Goal: Task Accomplishment & Management: Manage account settings

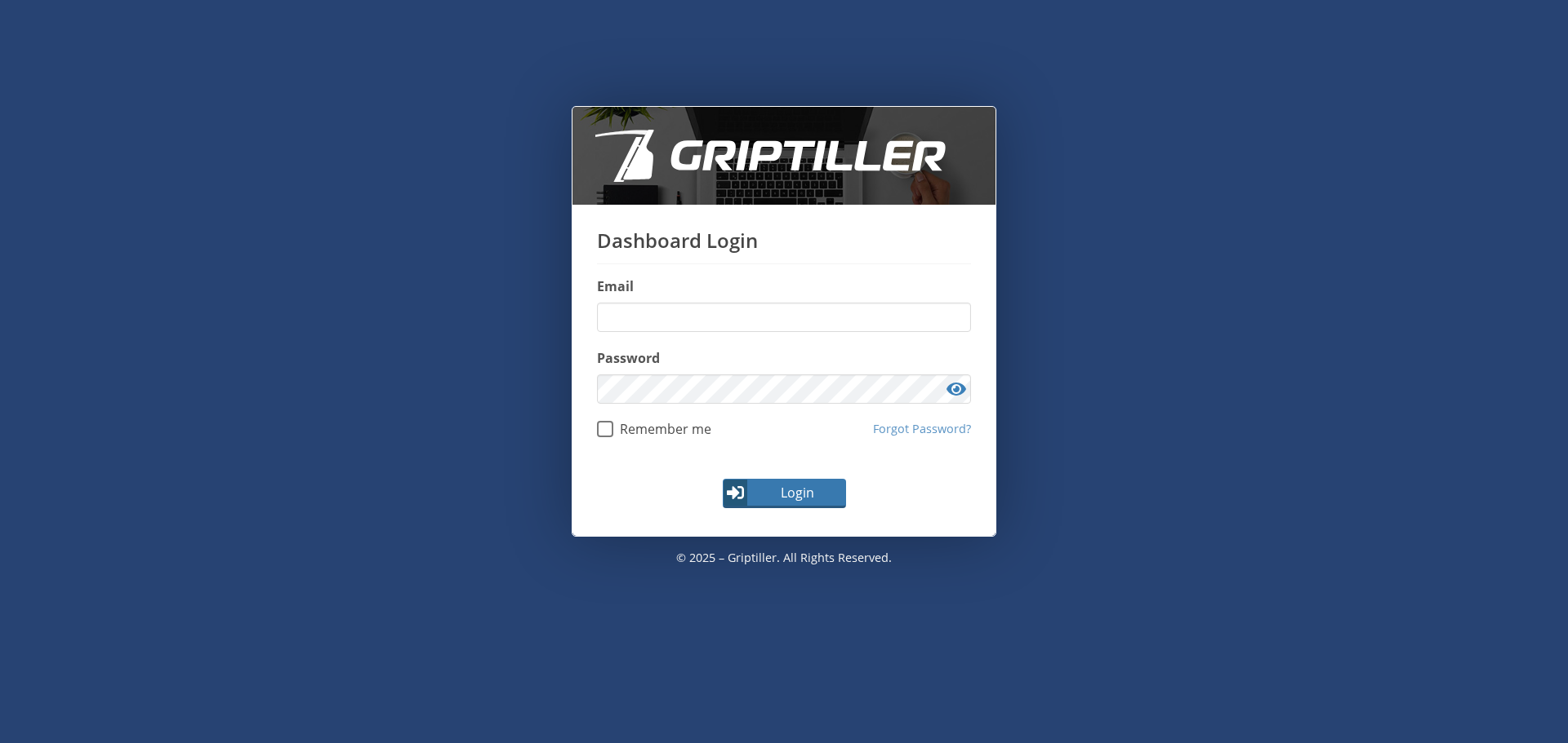
type input "**********"
click at [791, 504] on button "Login" at bounding box center [784, 493] width 123 height 30
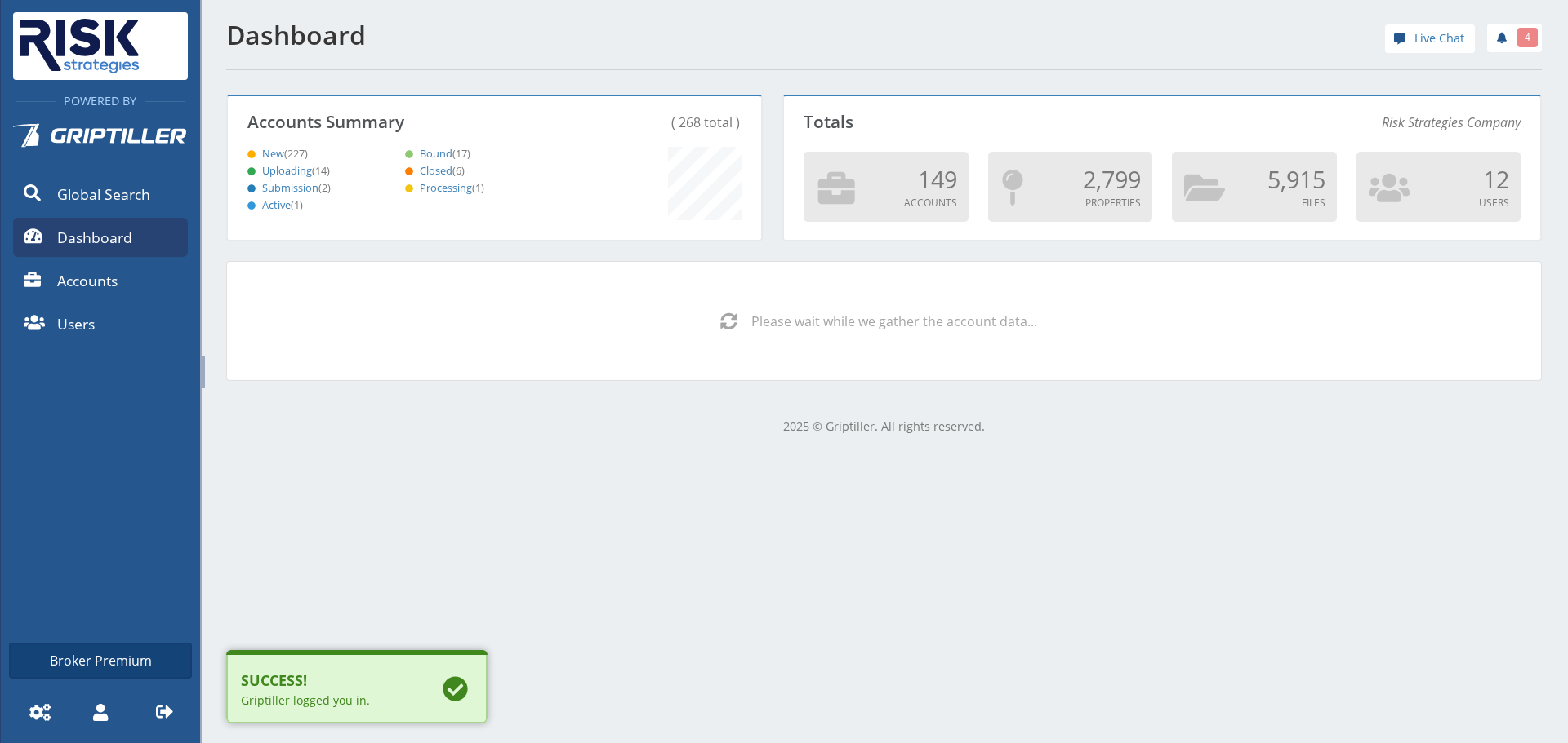
scroll to position [144, 528]
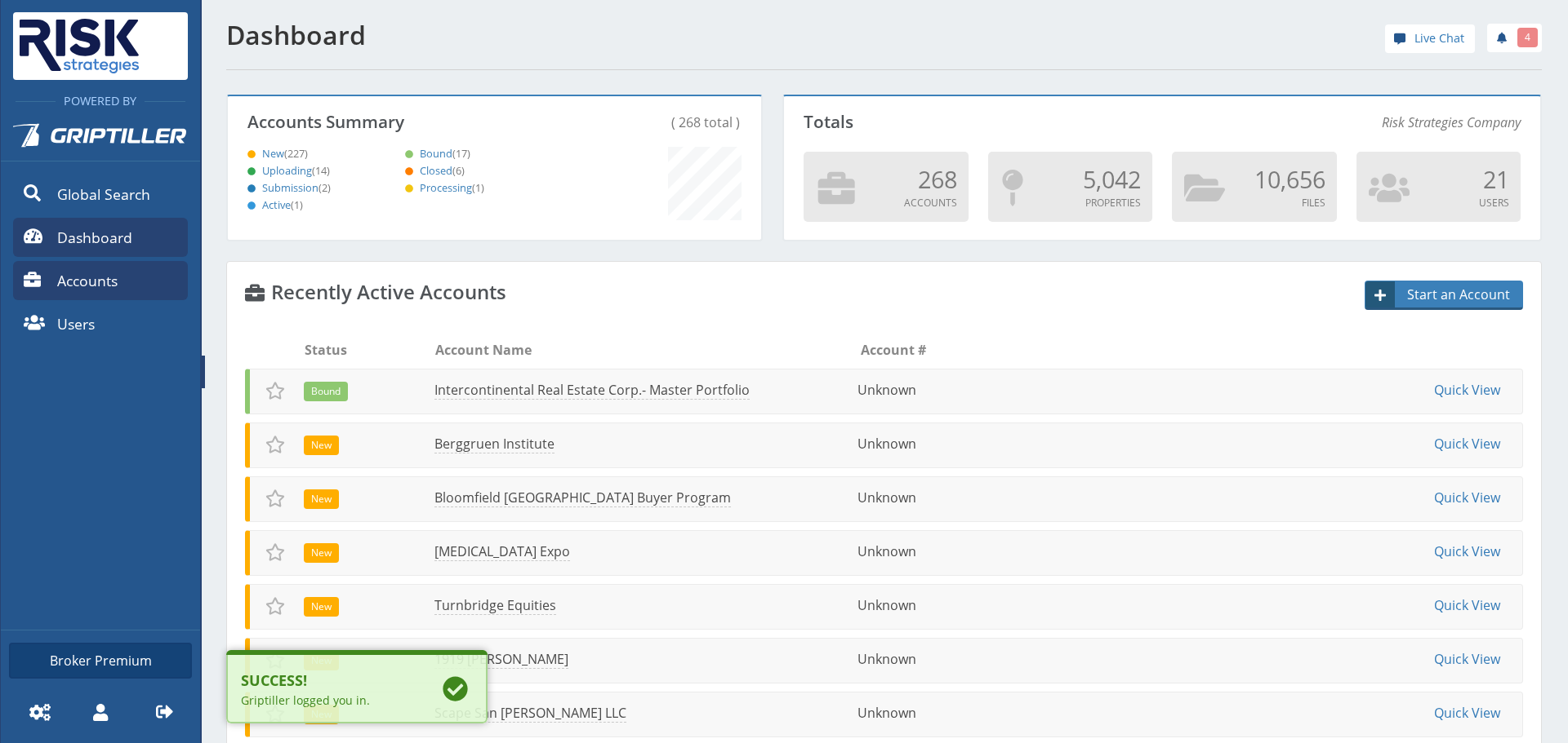
click at [95, 274] on span "Accounts" at bounding box center [86, 281] width 60 height 22
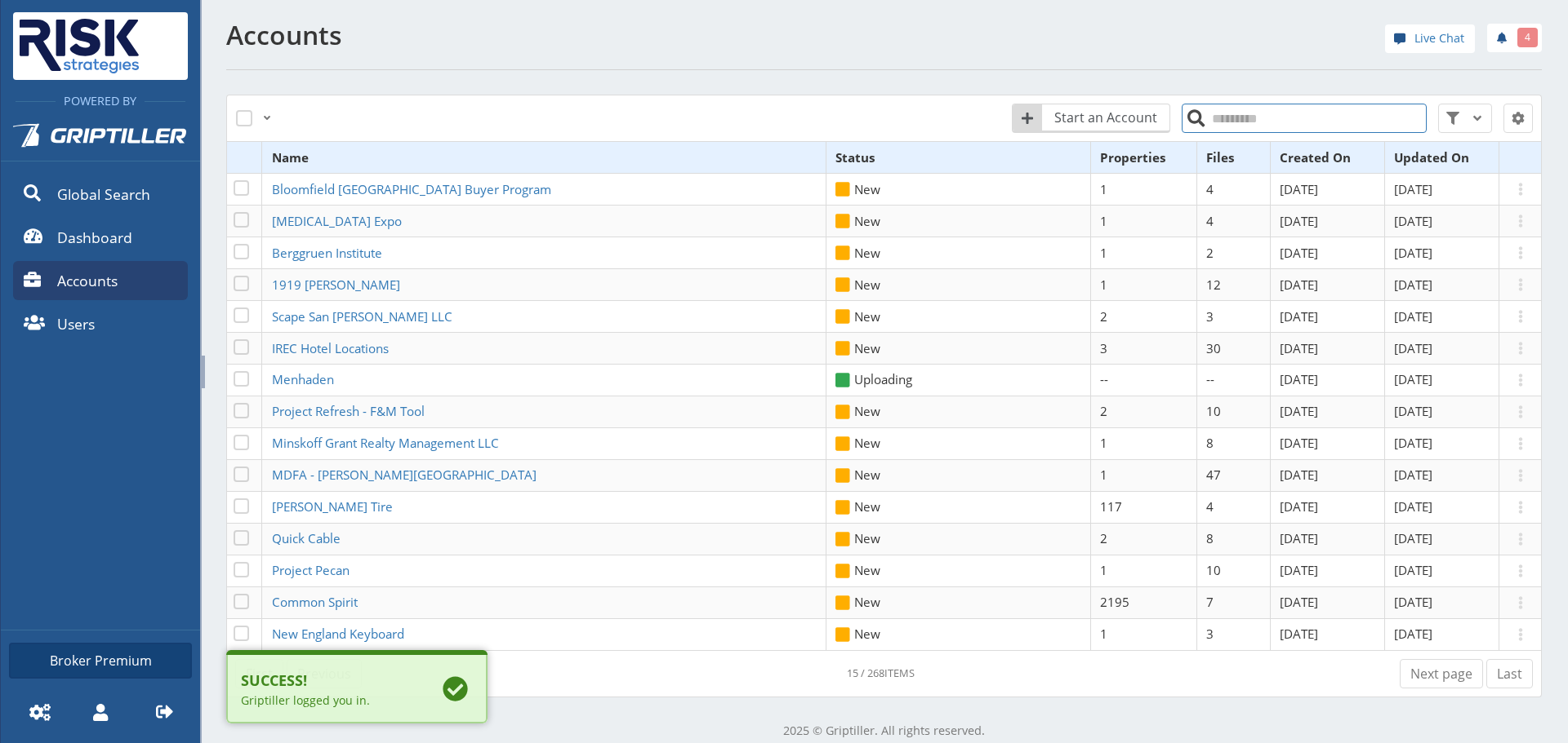
click at [1236, 114] on input "search" at bounding box center [1304, 118] width 245 height 30
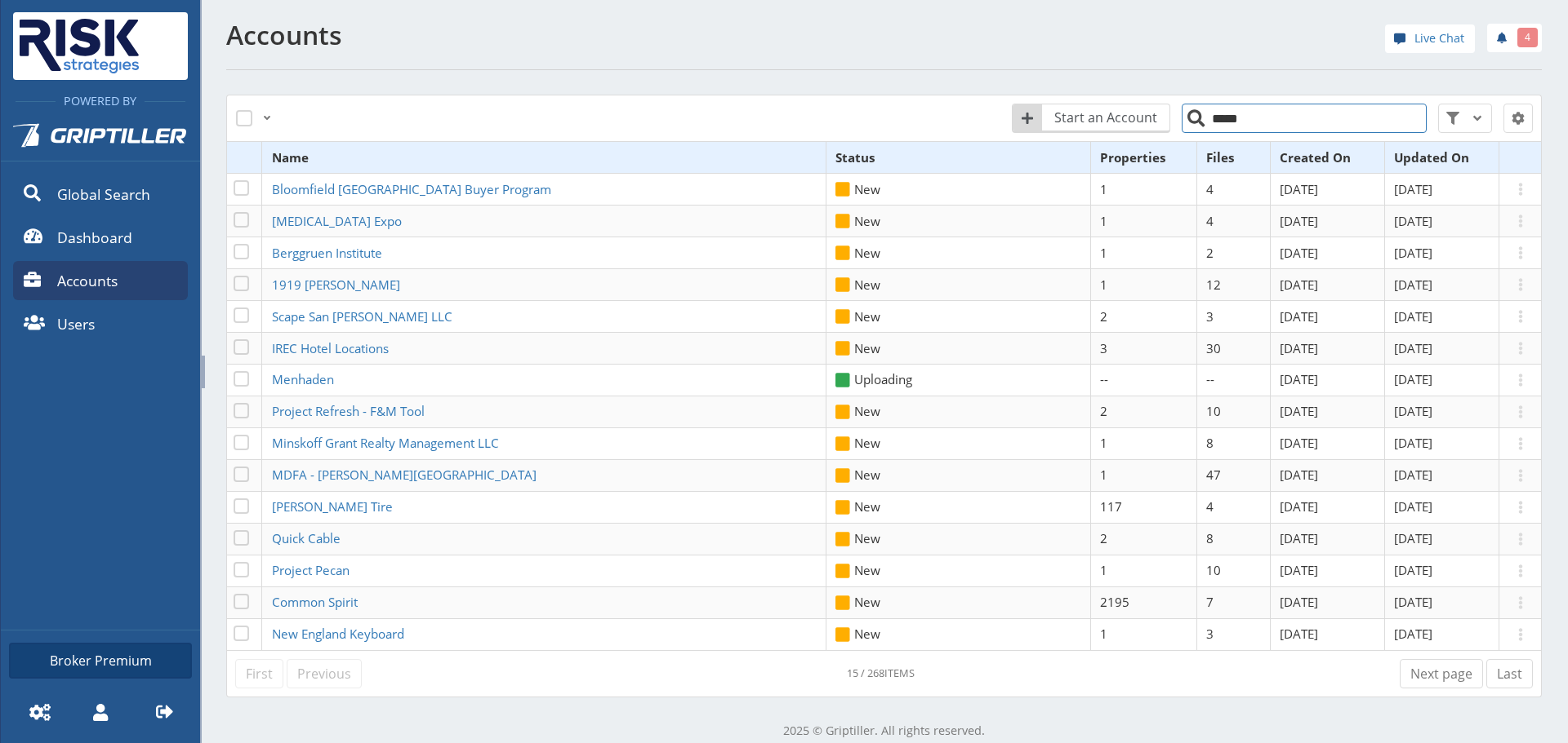
type input "*****"
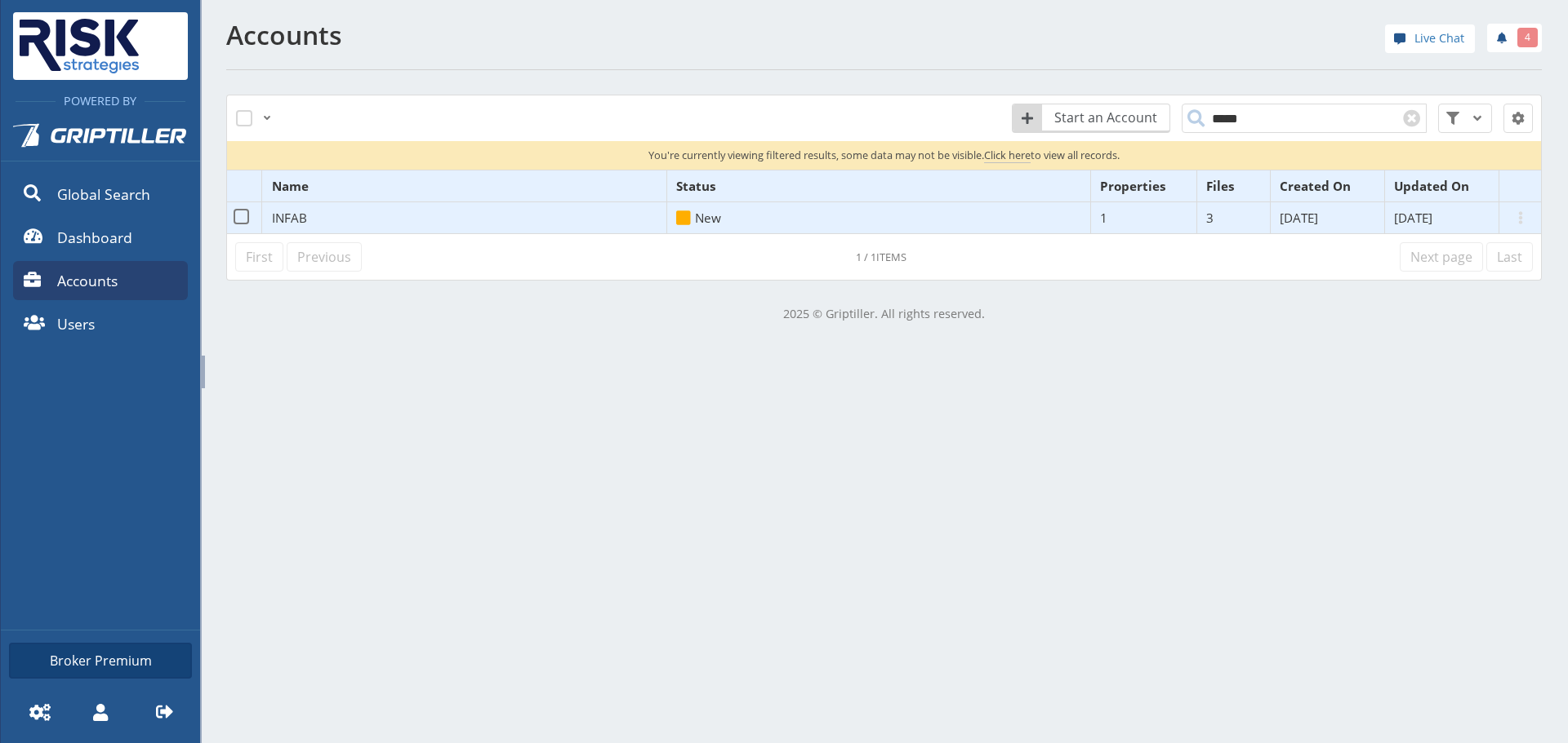
click at [285, 219] on span "INFAB" at bounding box center [289, 218] width 35 height 16
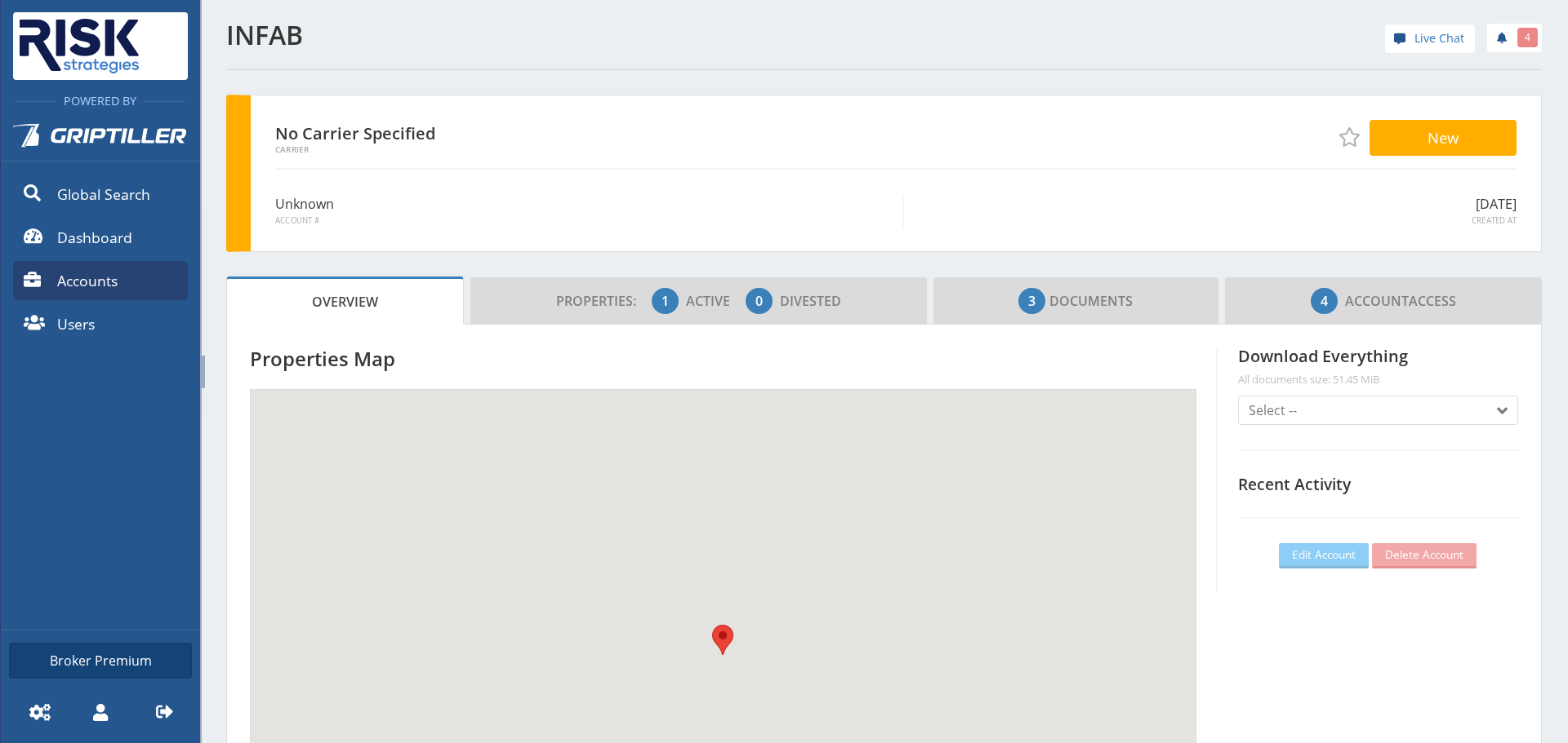
scroll to position [144, 455]
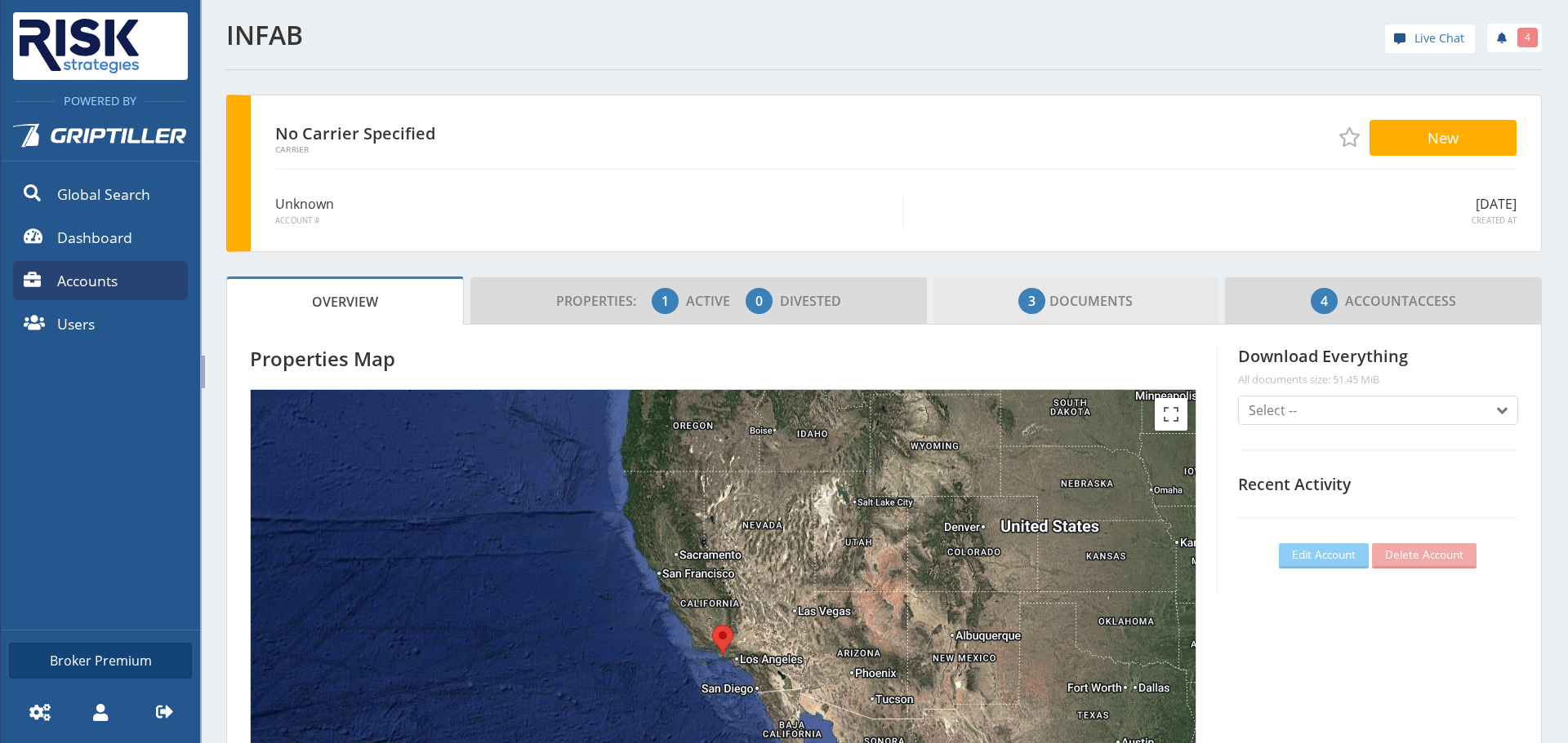
click at [1005, 320] on link "3 Documents" at bounding box center [1076, 300] width 285 height 48
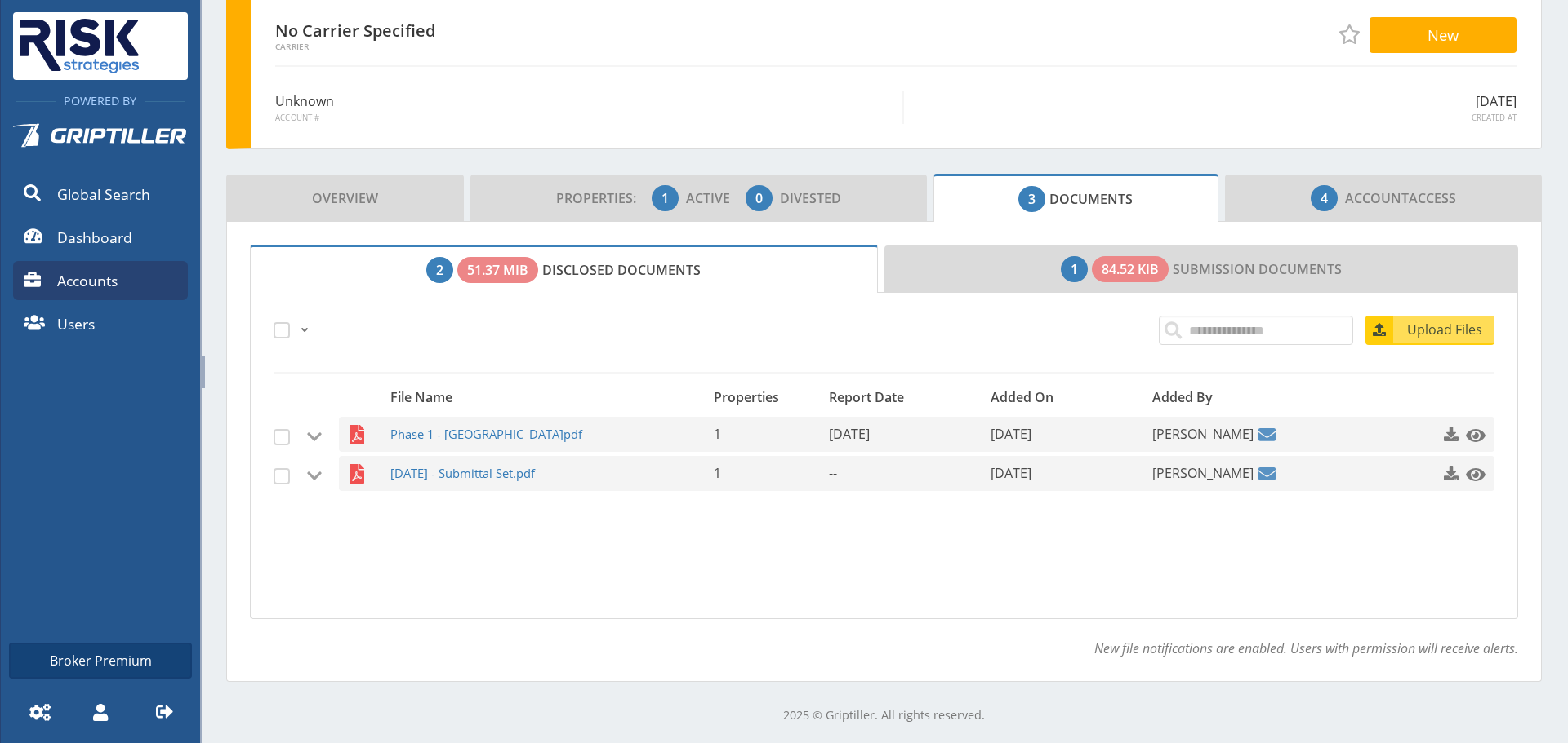
scroll to position [104, 0]
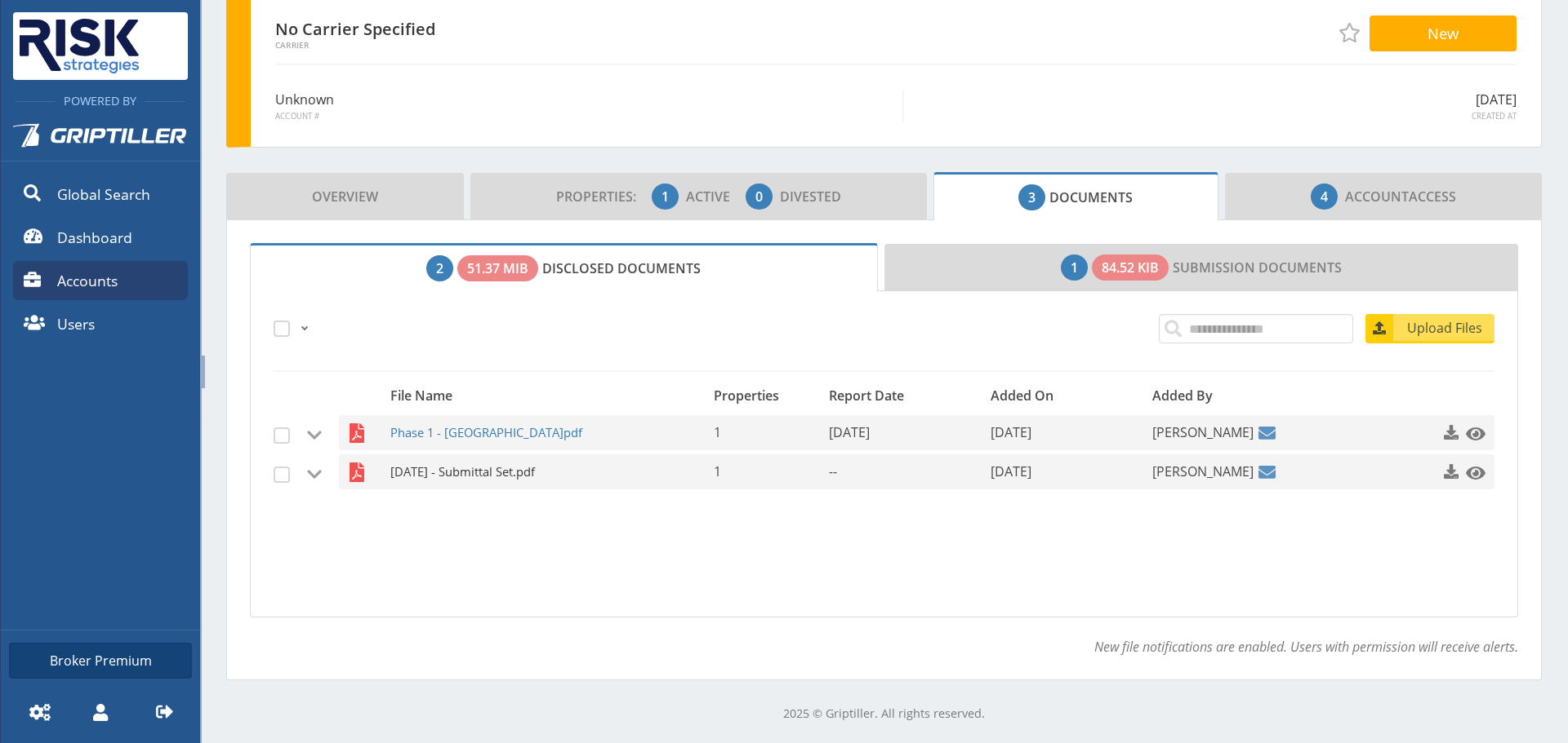
click at [510, 483] on span "[DATE] - Submittal Set.pdf" at bounding box center [530, 471] width 279 height 35
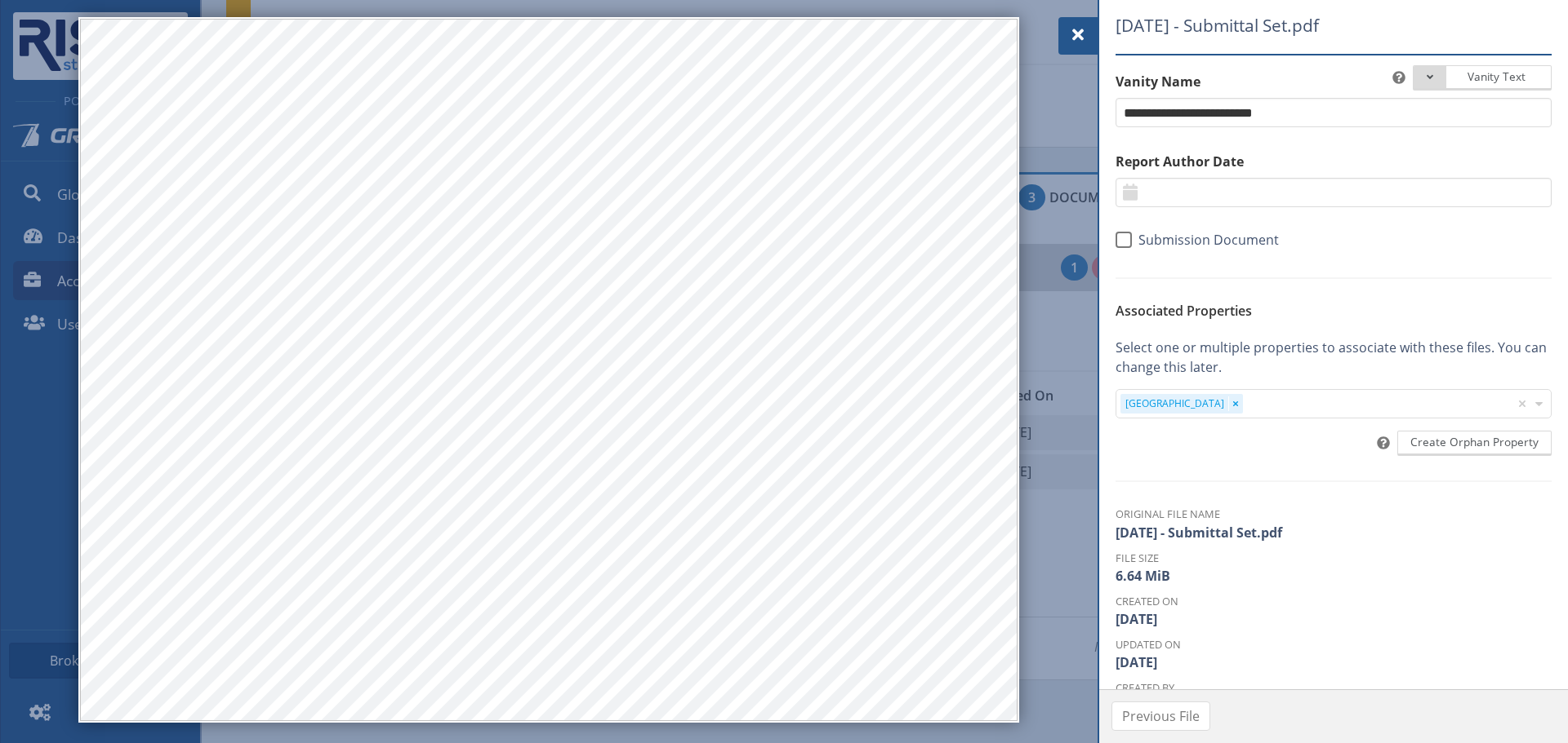
click at [1082, 34] on span at bounding box center [1078, 35] width 20 height 20
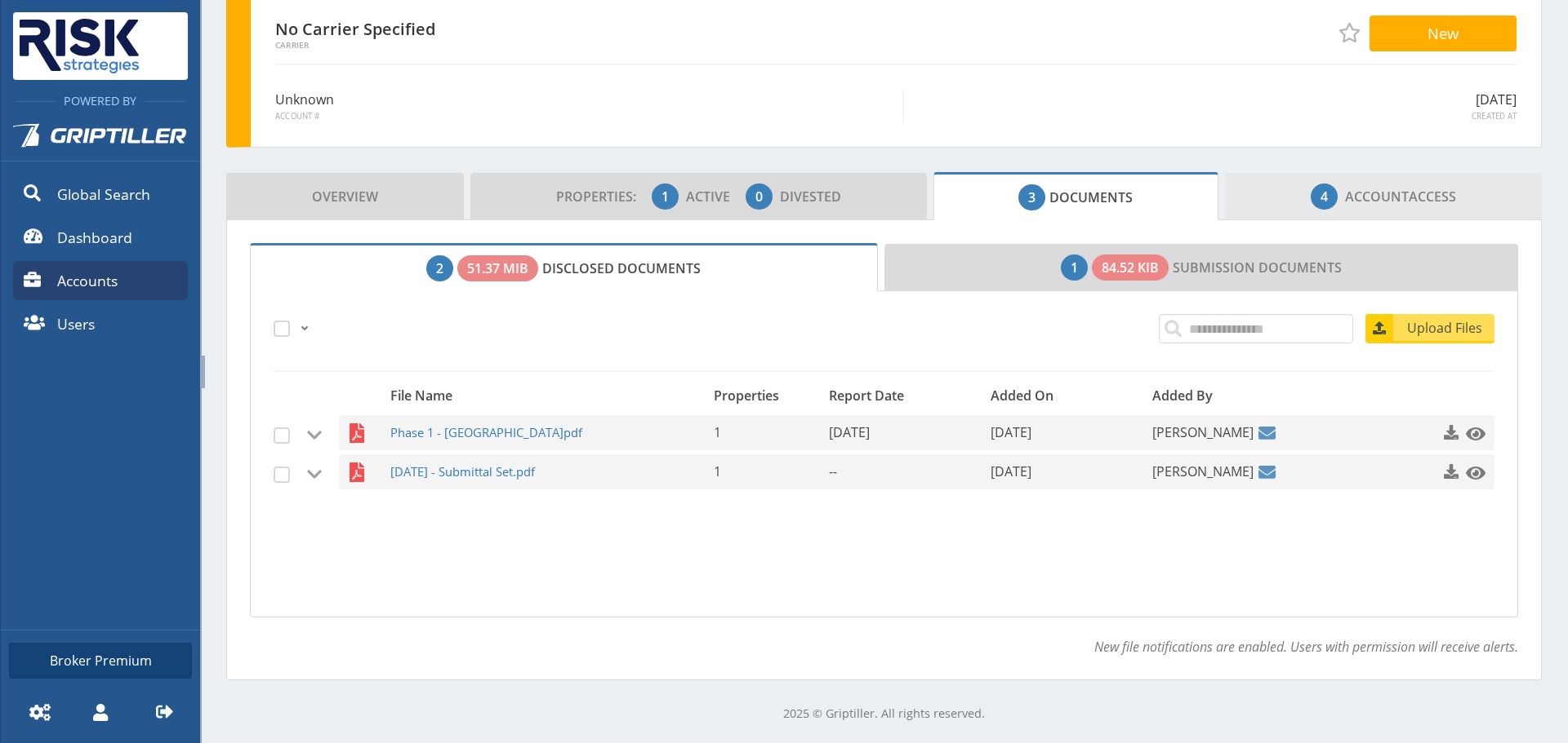
click at [1313, 210] on span "4 Account Access" at bounding box center [1383, 196] width 145 height 32
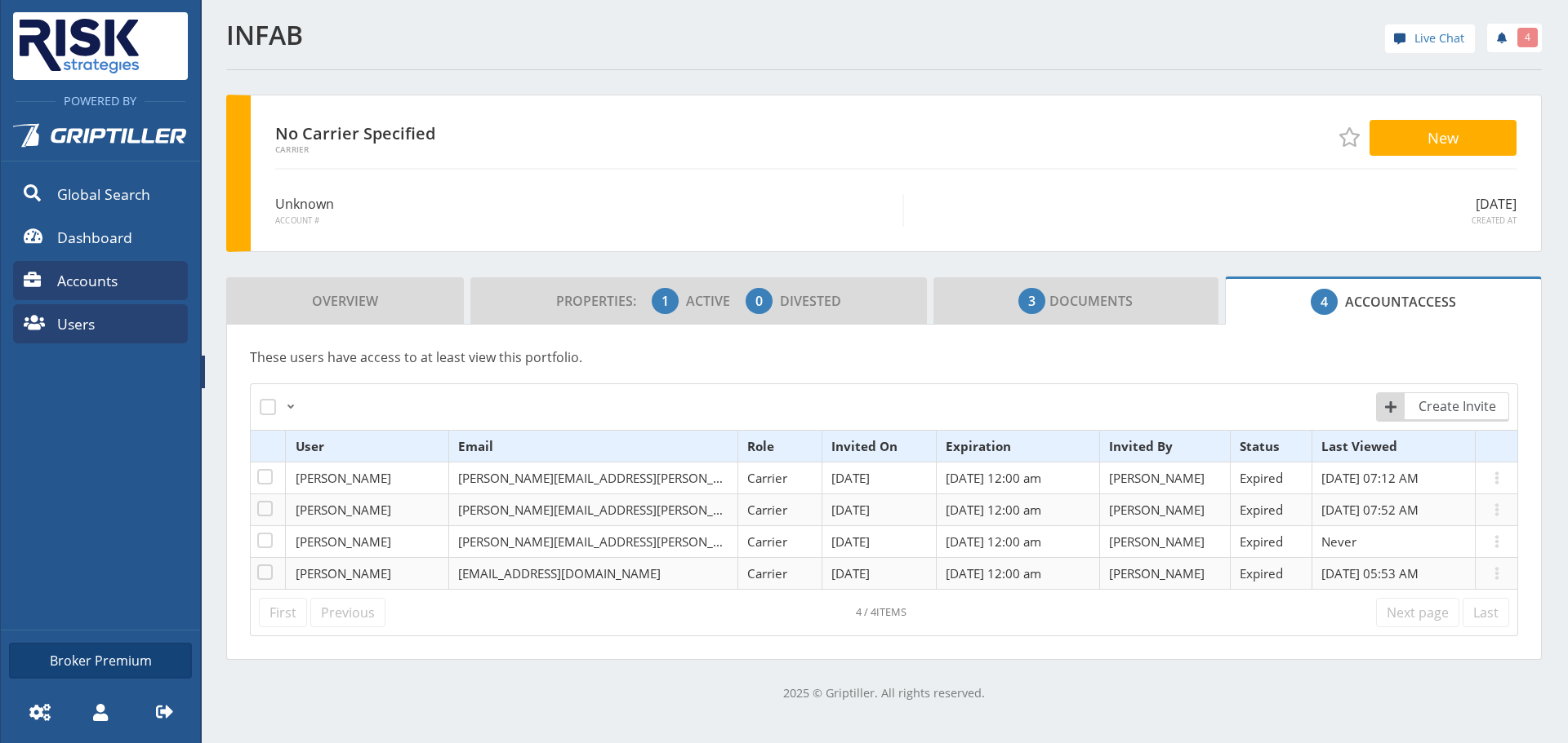
click at [105, 305] on link "Users" at bounding box center [101, 324] width 175 height 40
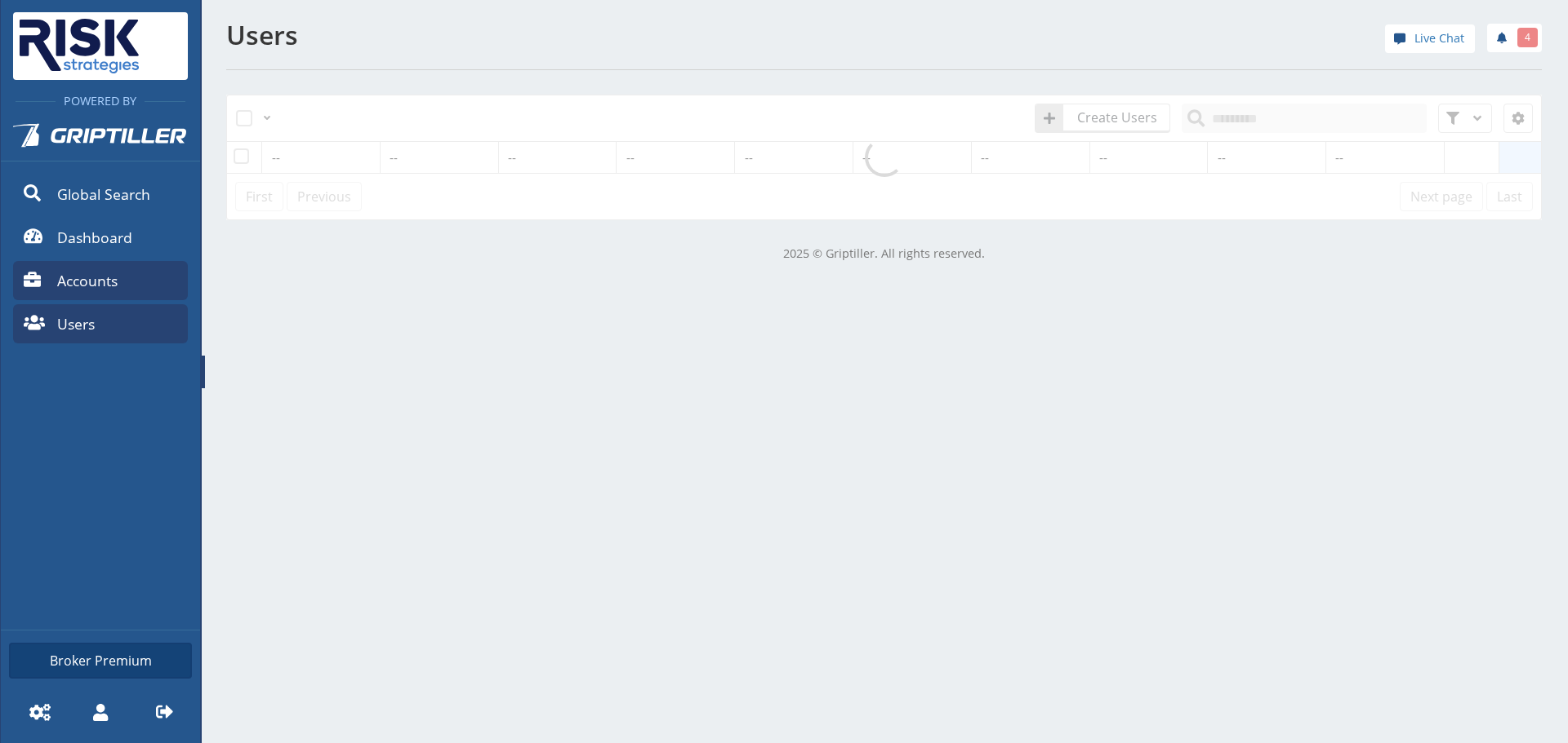
click at [100, 282] on span "Accounts" at bounding box center [86, 281] width 60 height 22
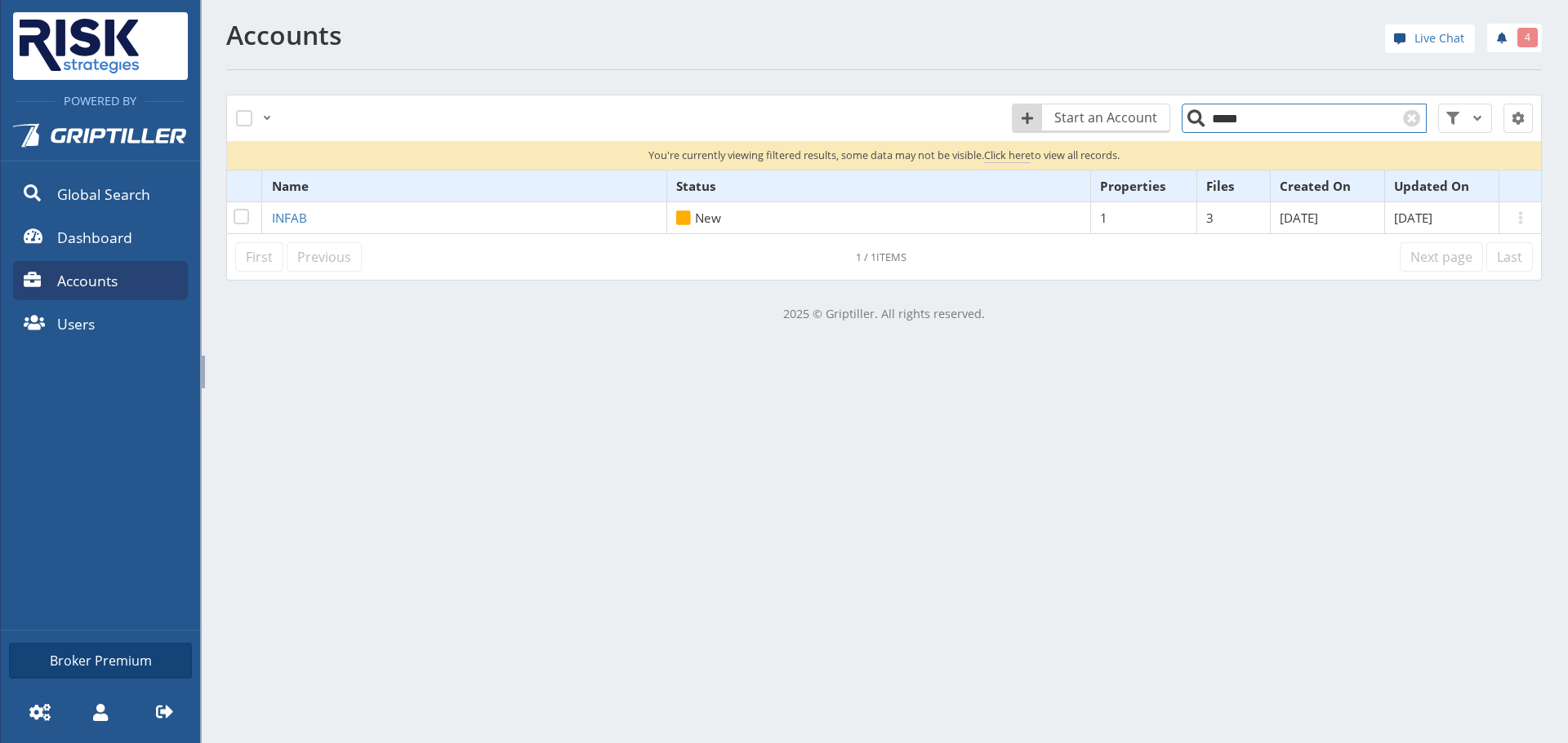
click at [1242, 119] on input "*****" at bounding box center [1304, 118] width 245 height 30
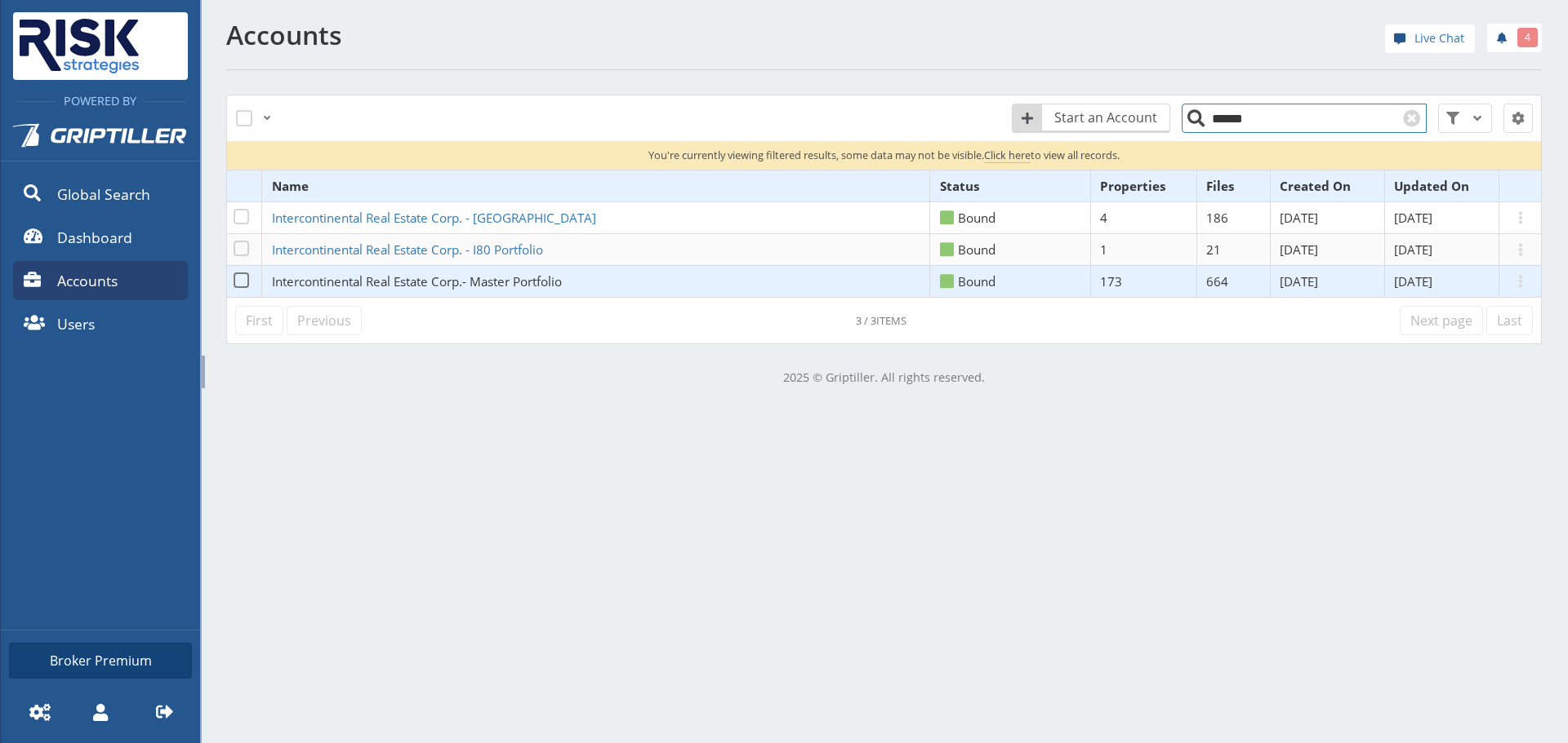
type input "******"
click at [401, 273] on span "Intercontinental Real Estate Corp.- Master Portfolio" at bounding box center [417, 282] width 290 height 16
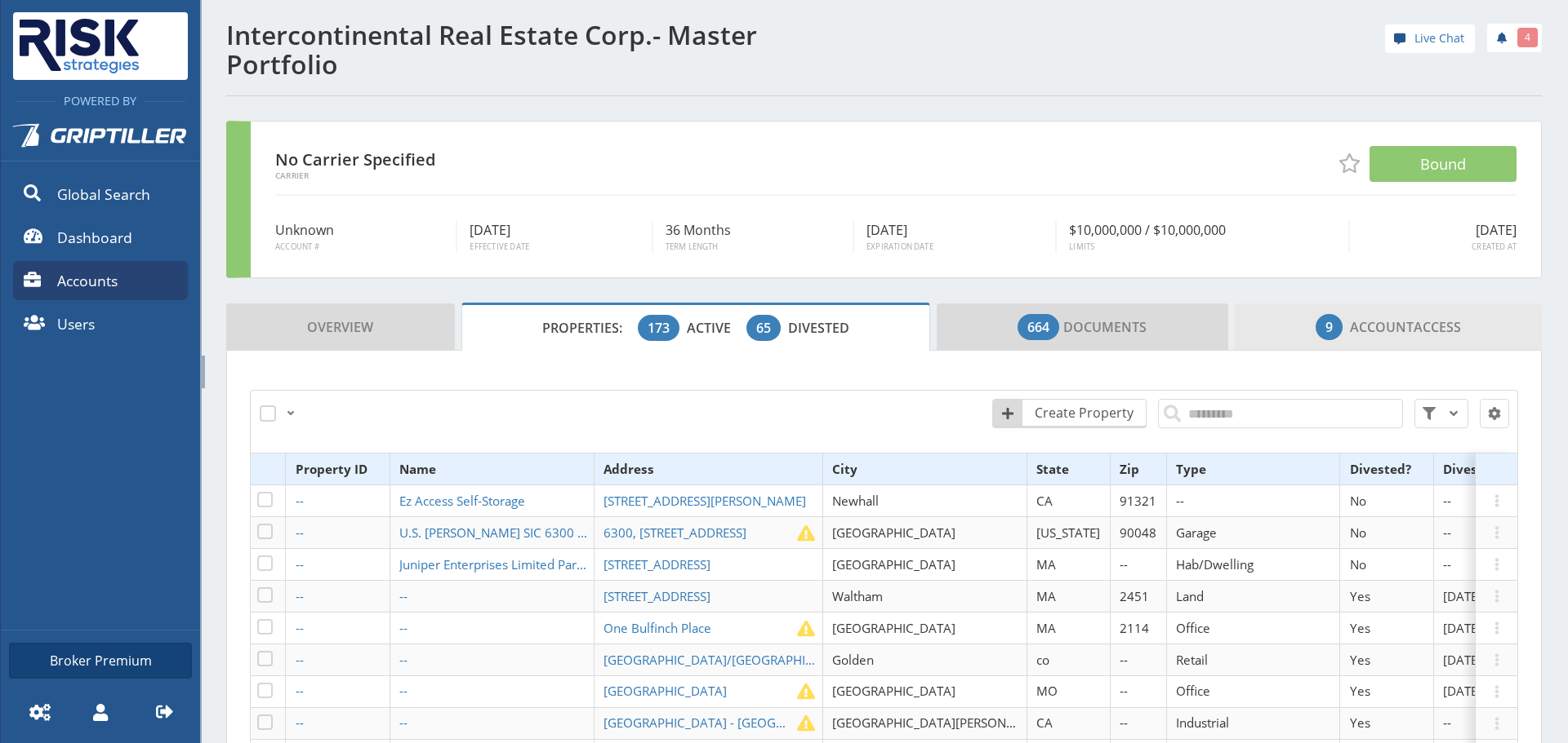
click at [1380, 348] on link "9 Account Access" at bounding box center [1389, 327] width 308 height 48
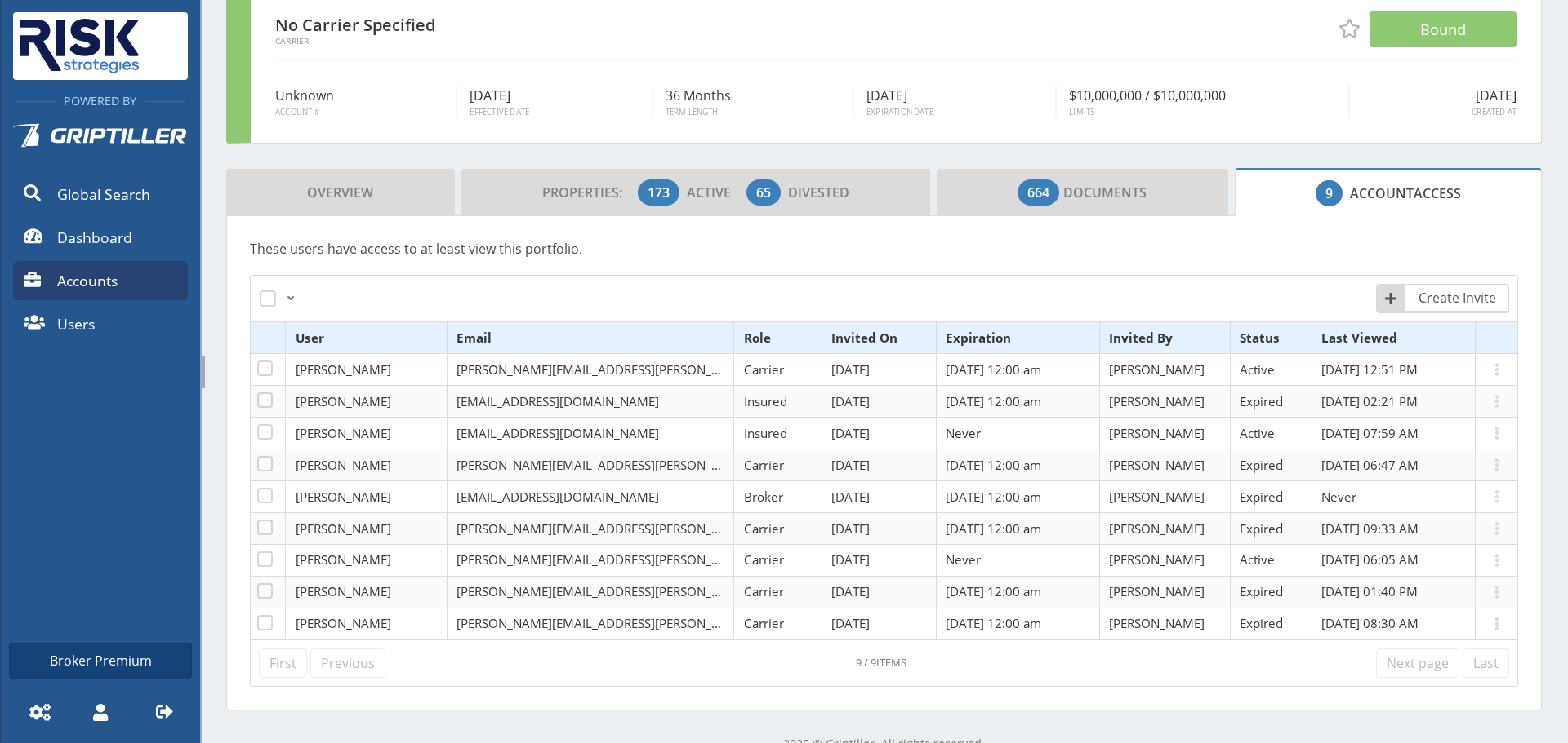
scroll to position [163, 0]
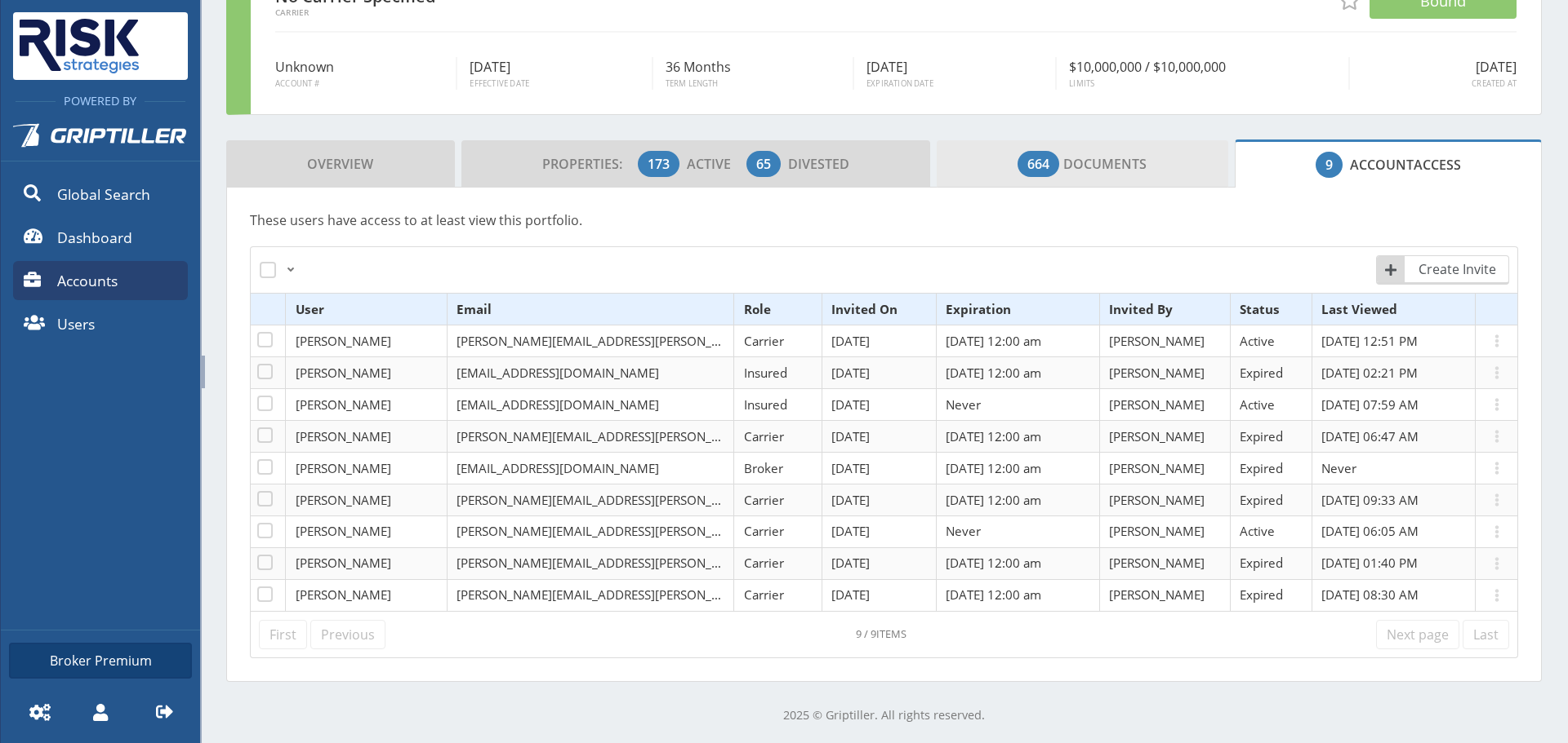
click at [1033, 147] on link "664 Documents" at bounding box center [1082, 164] width 292 height 48
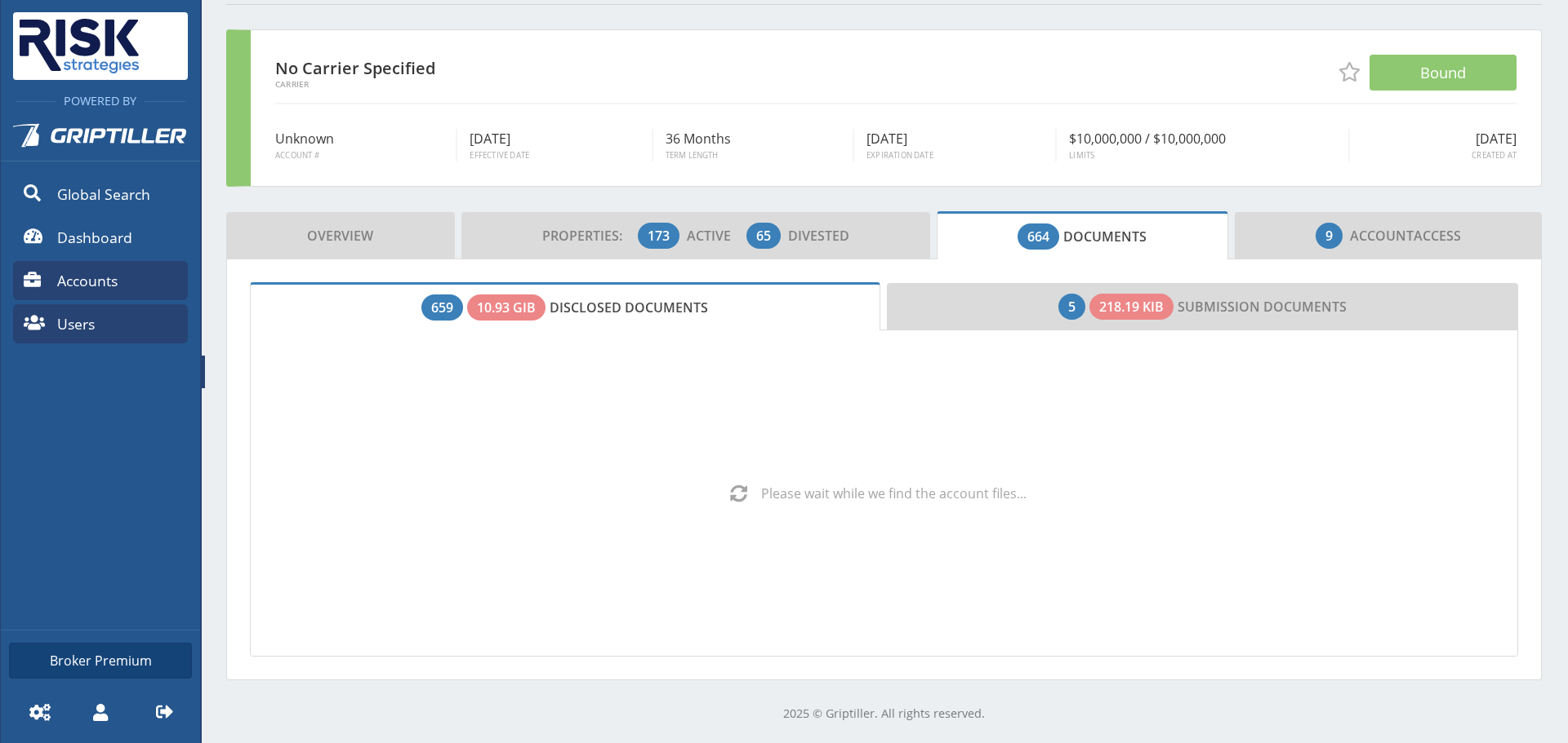
scroll to position [163, 0]
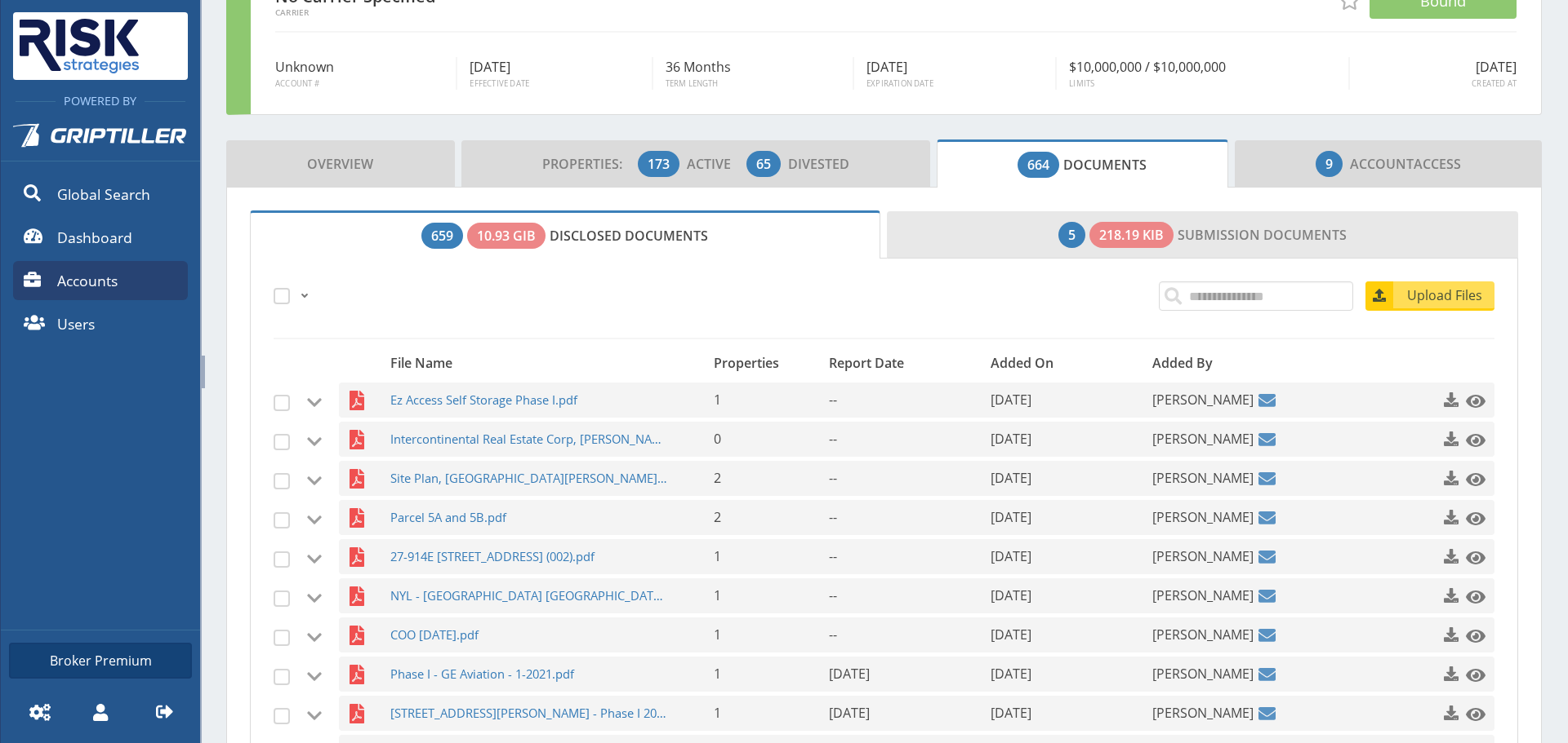
click at [1039, 229] on link "5 218.19 KiB Submission Documents" at bounding box center [1203, 235] width 632 height 48
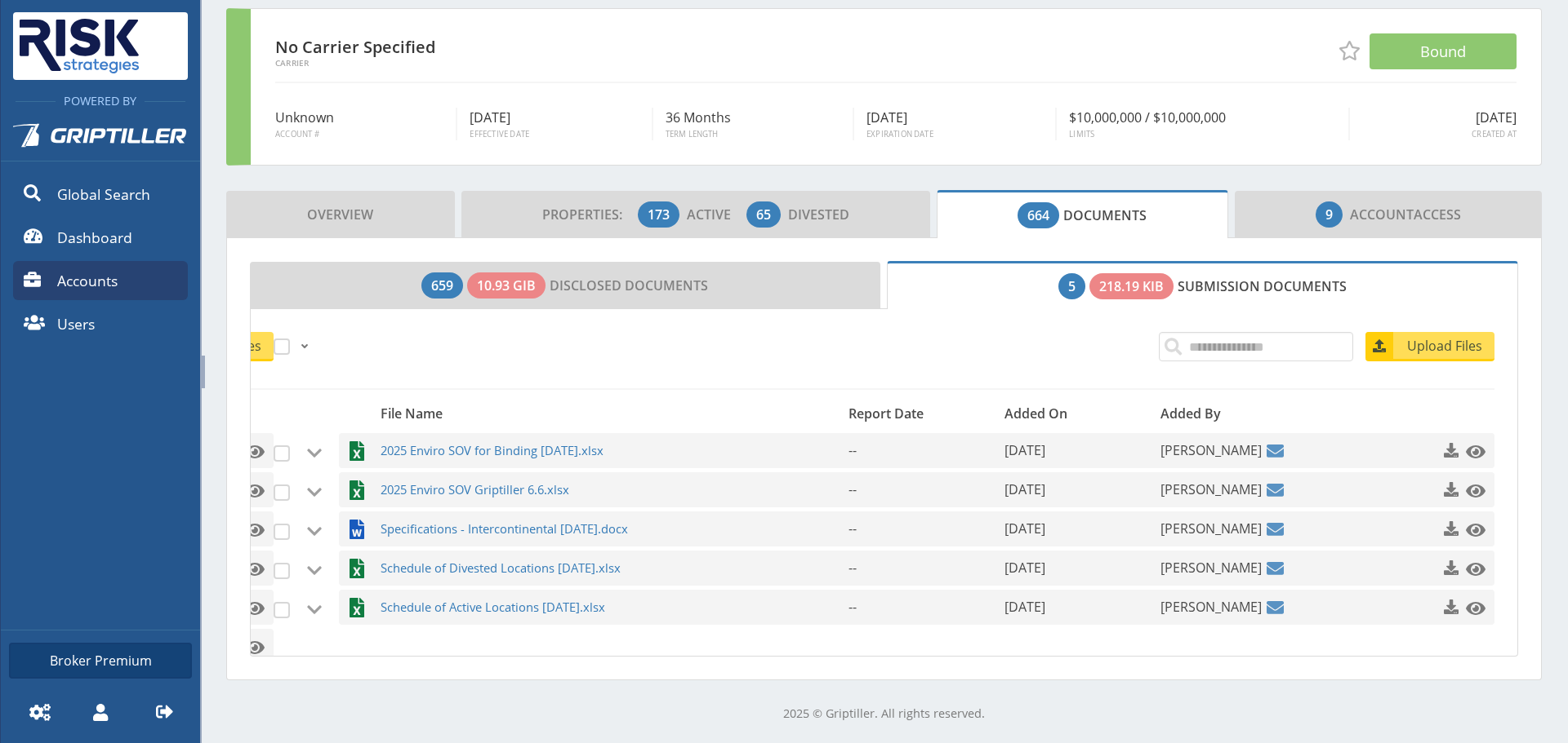
scroll to position [112, 0]
click at [144, 279] on link "Accounts" at bounding box center [101, 281] width 175 height 40
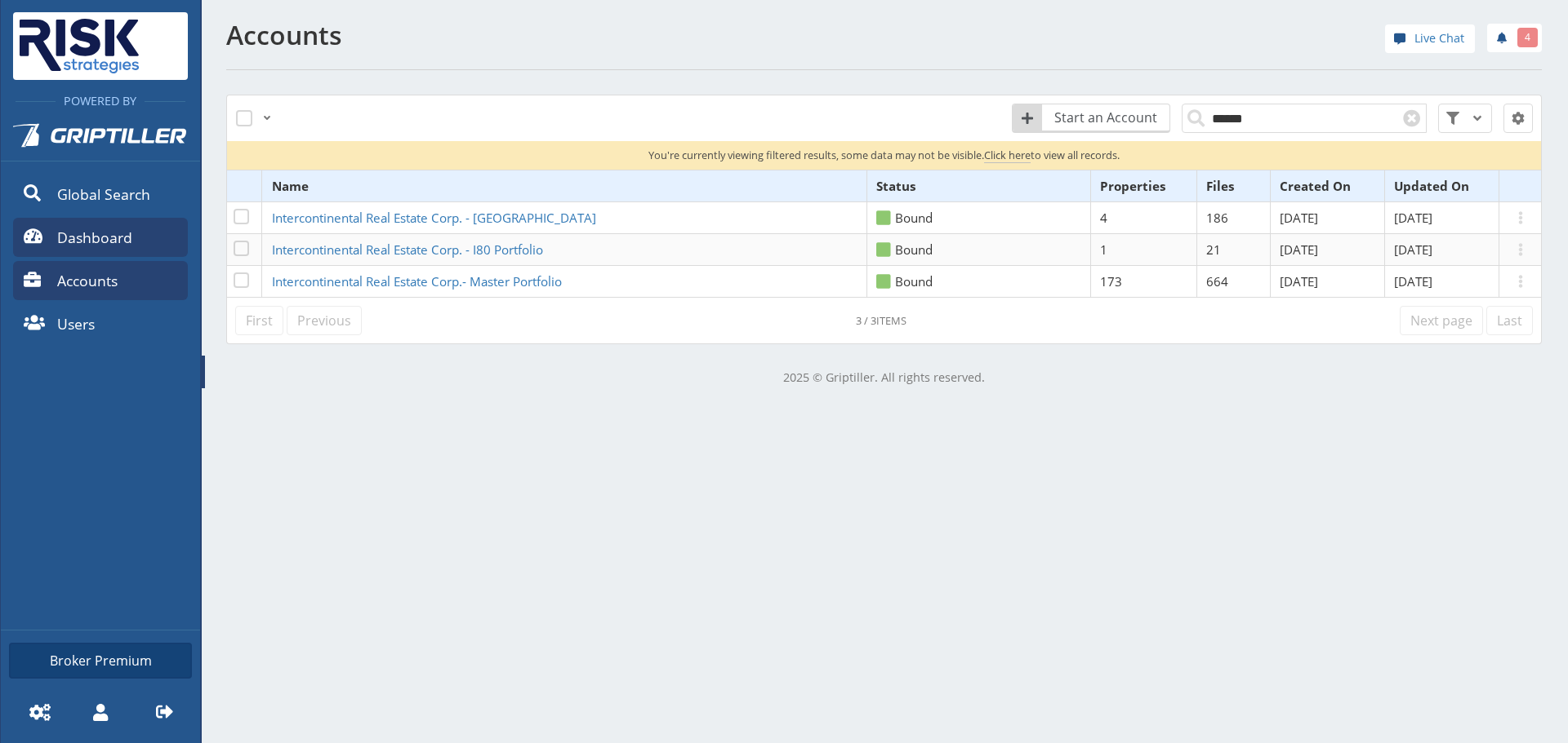
click at [107, 241] on span "Dashboard" at bounding box center [94, 237] width 75 height 22
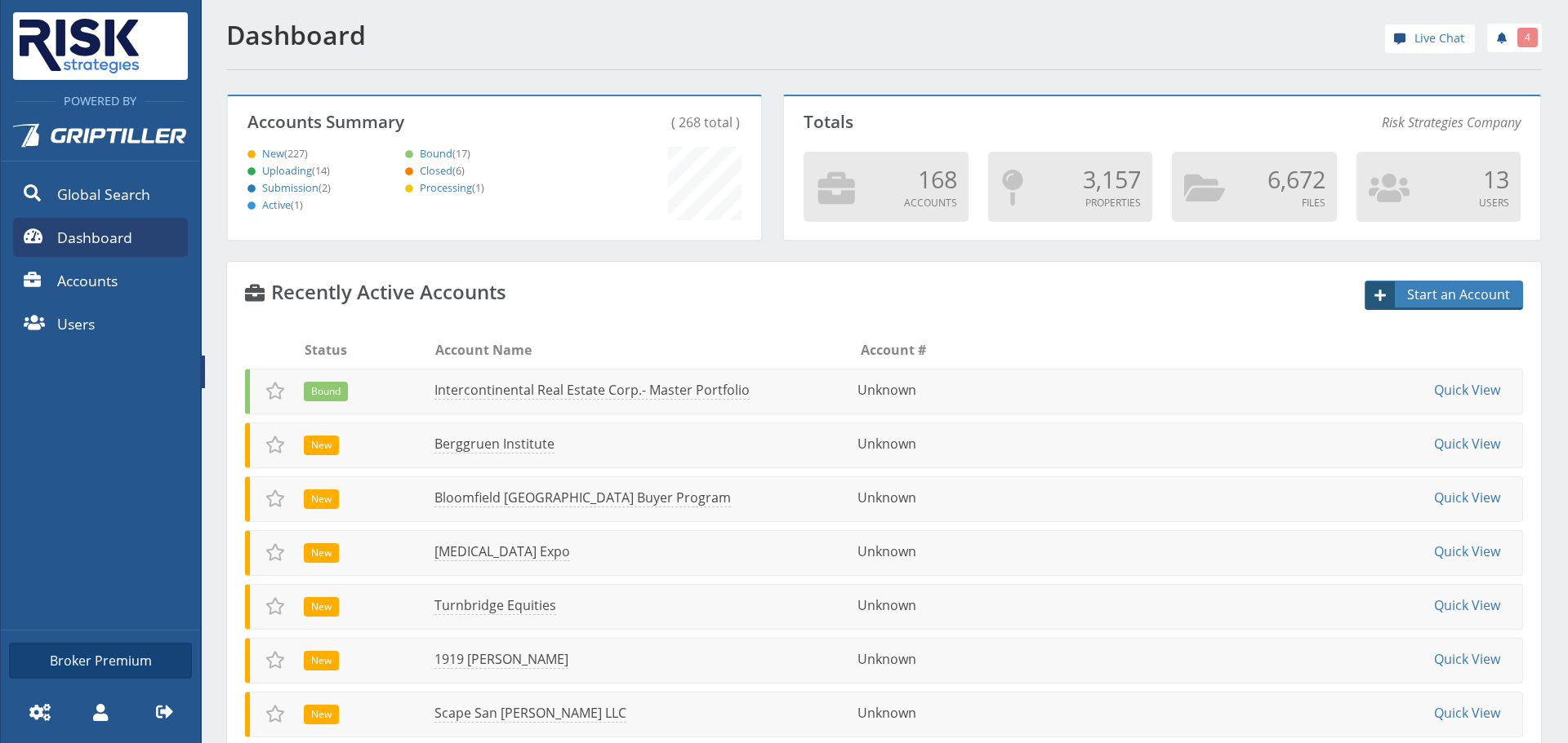
scroll to position [144, 528]
click at [59, 307] on link "Users" at bounding box center [101, 324] width 175 height 40
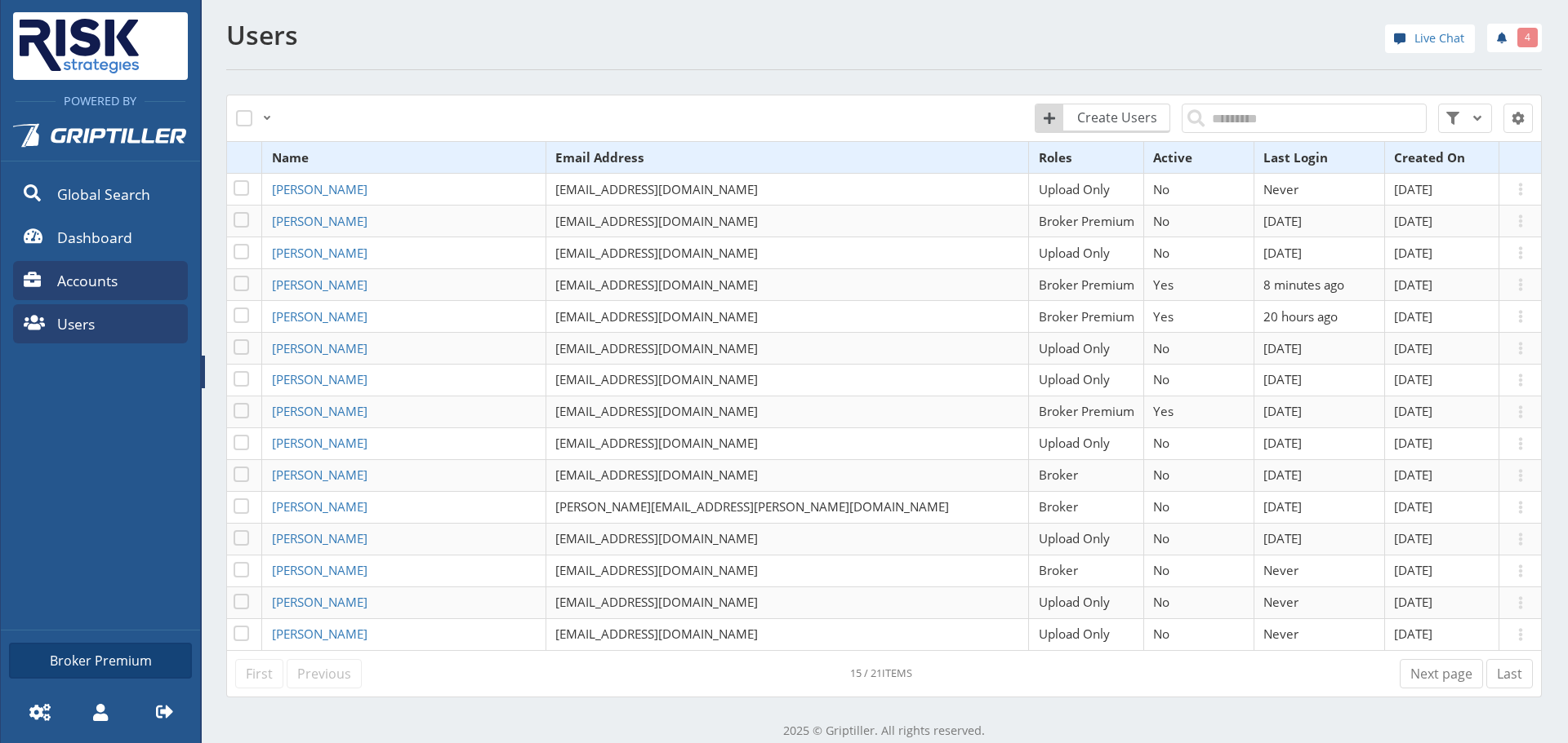
click at [83, 280] on span "Accounts" at bounding box center [86, 281] width 60 height 22
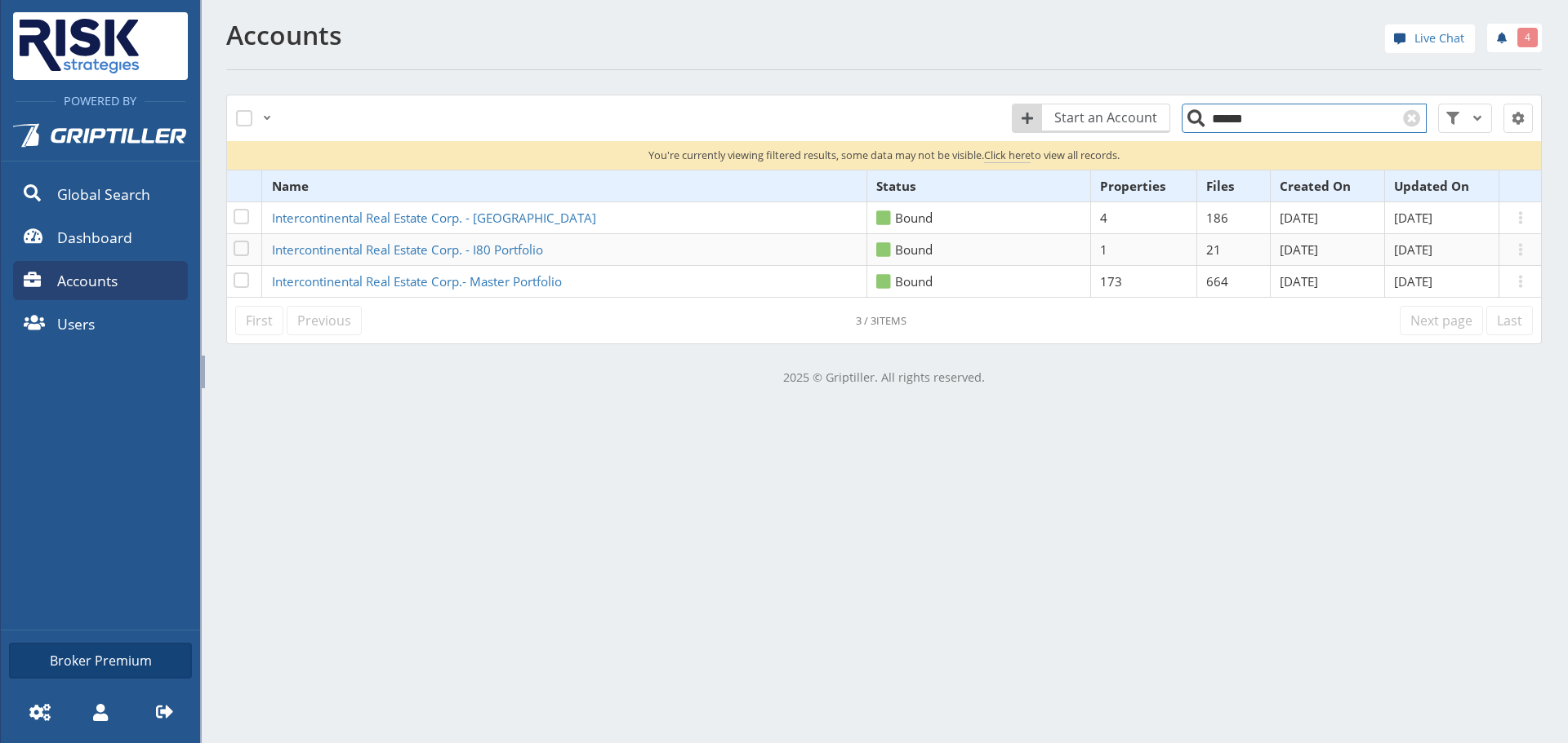
click at [1271, 119] on input "******" at bounding box center [1304, 118] width 245 height 30
type input "*****"
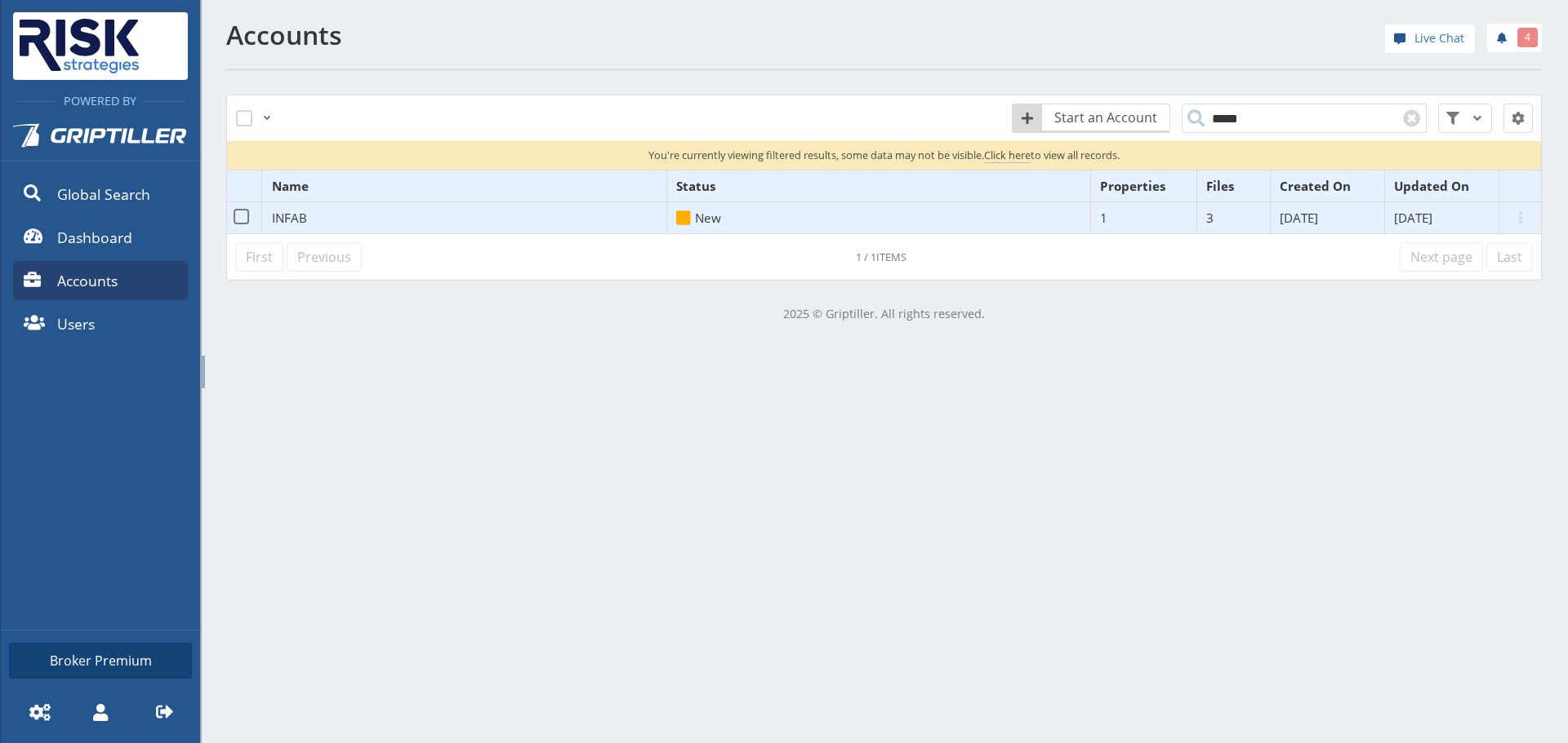
click at [288, 210] on span "INFAB" at bounding box center [289, 218] width 35 height 16
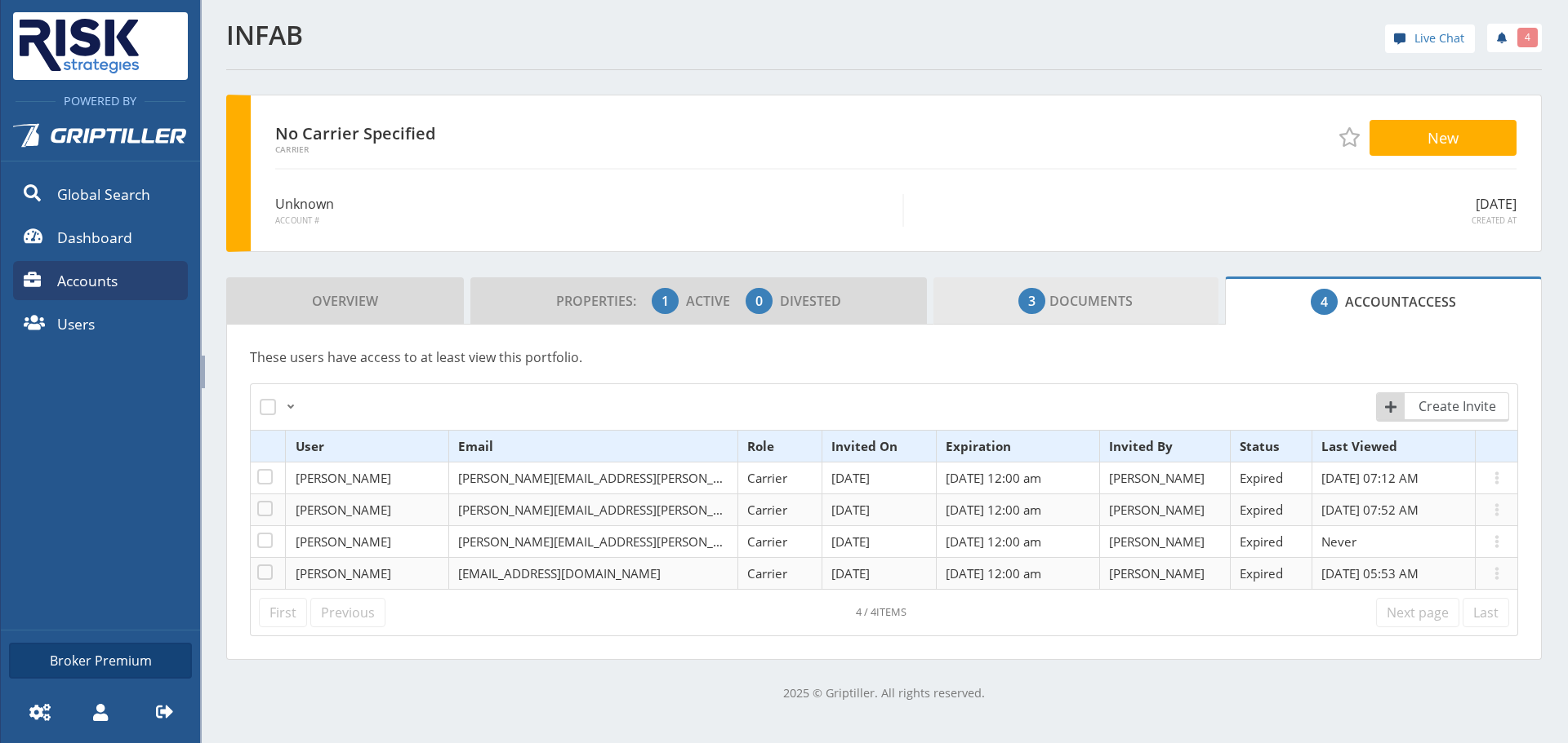
click at [1177, 308] on link "3 Documents" at bounding box center [1076, 300] width 285 height 48
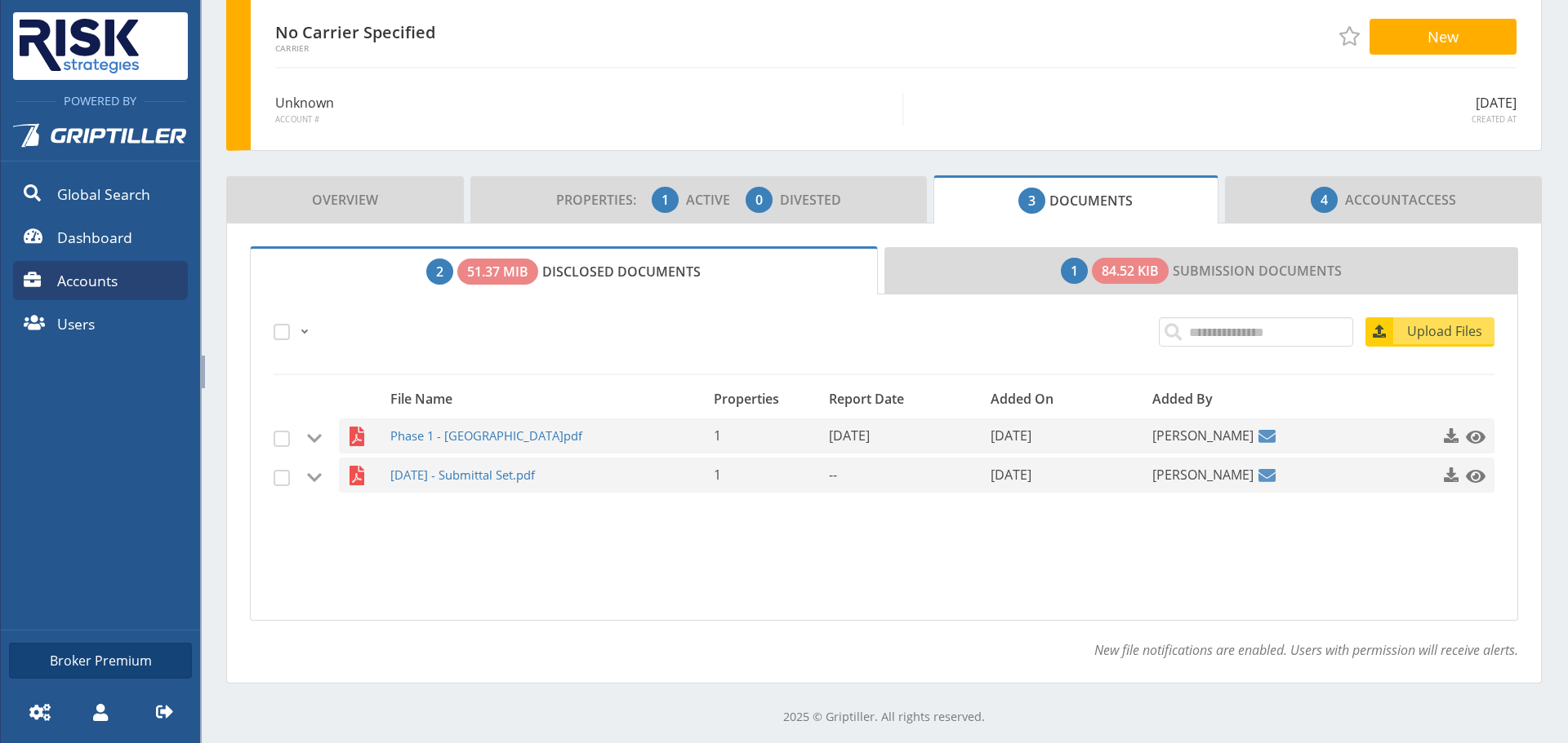
scroll to position [104, 0]
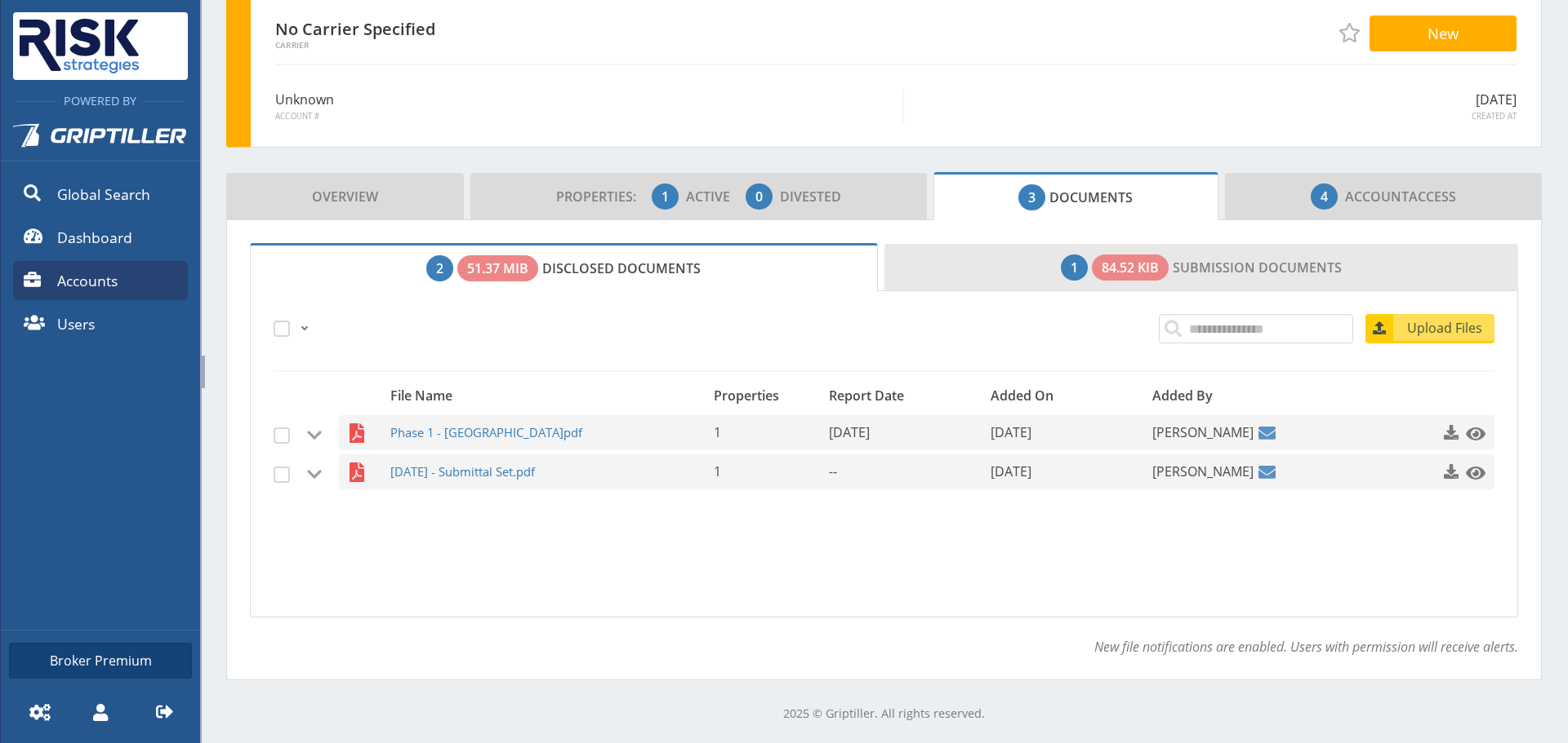
click at [1192, 274] on link "1 84.52 KiB Submission Documents" at bounding box center [1201, 267] width 635 height 48
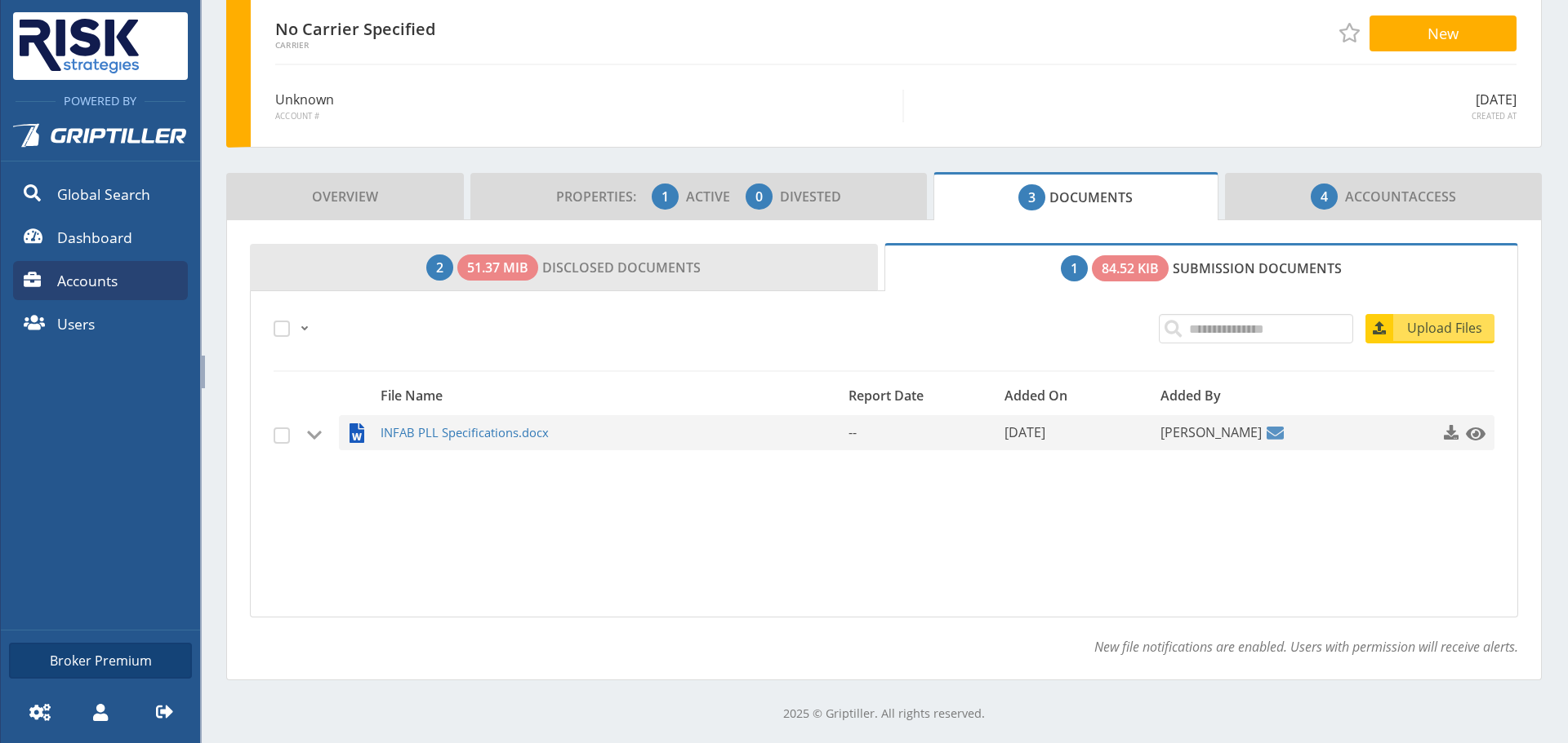
click at [632, 285] on link "2 51.37 MiB Disclosed Documents" at bounding box center [564, 267] width 628 height 48
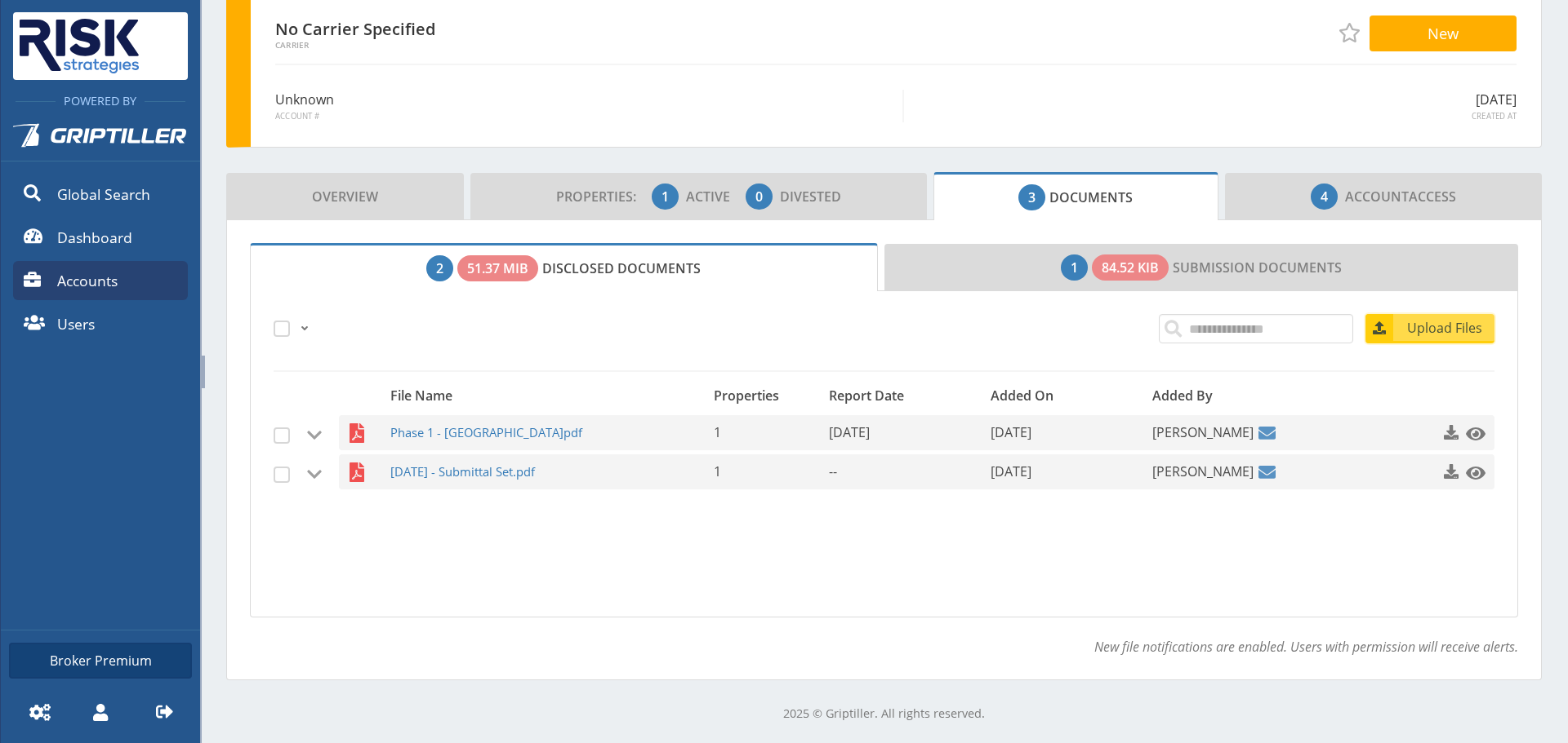
click at [1428, 318] on span "Upload Files" at bounding box center [1445, 328] width 99 height 20
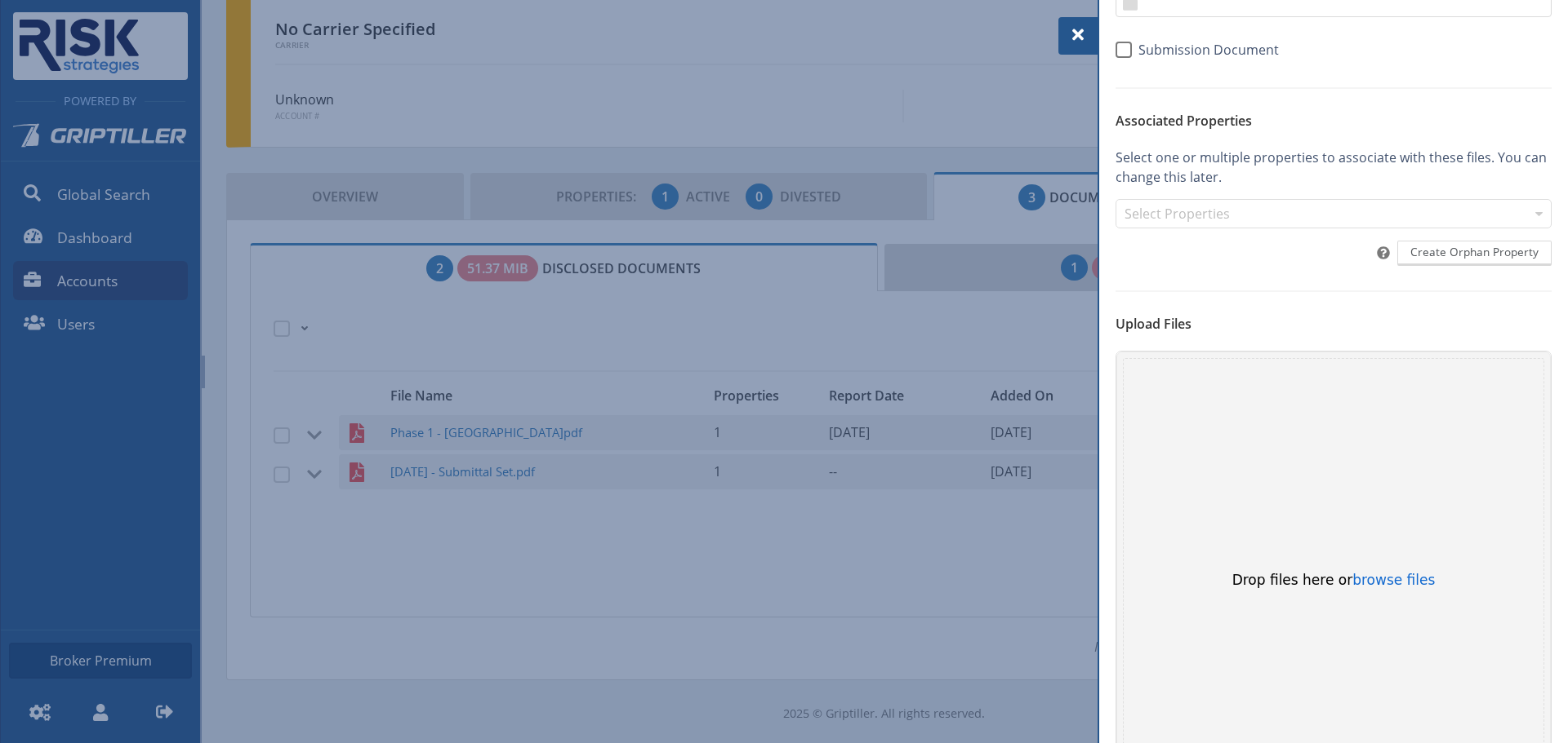
scroll to position [163, 0]
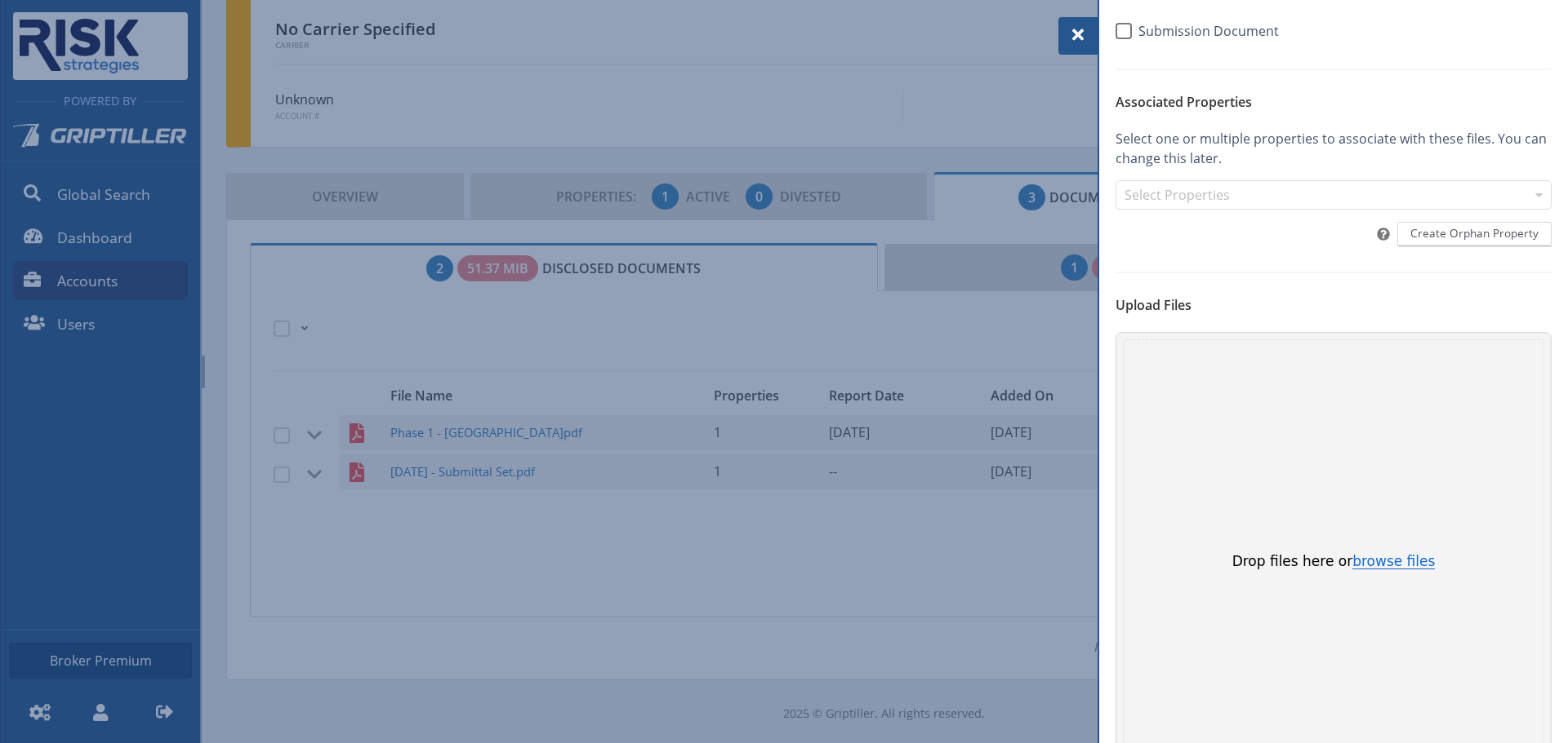
click at [1370, 559] on button "browse files" at bounding box center [1393, 562] width 83 height 14
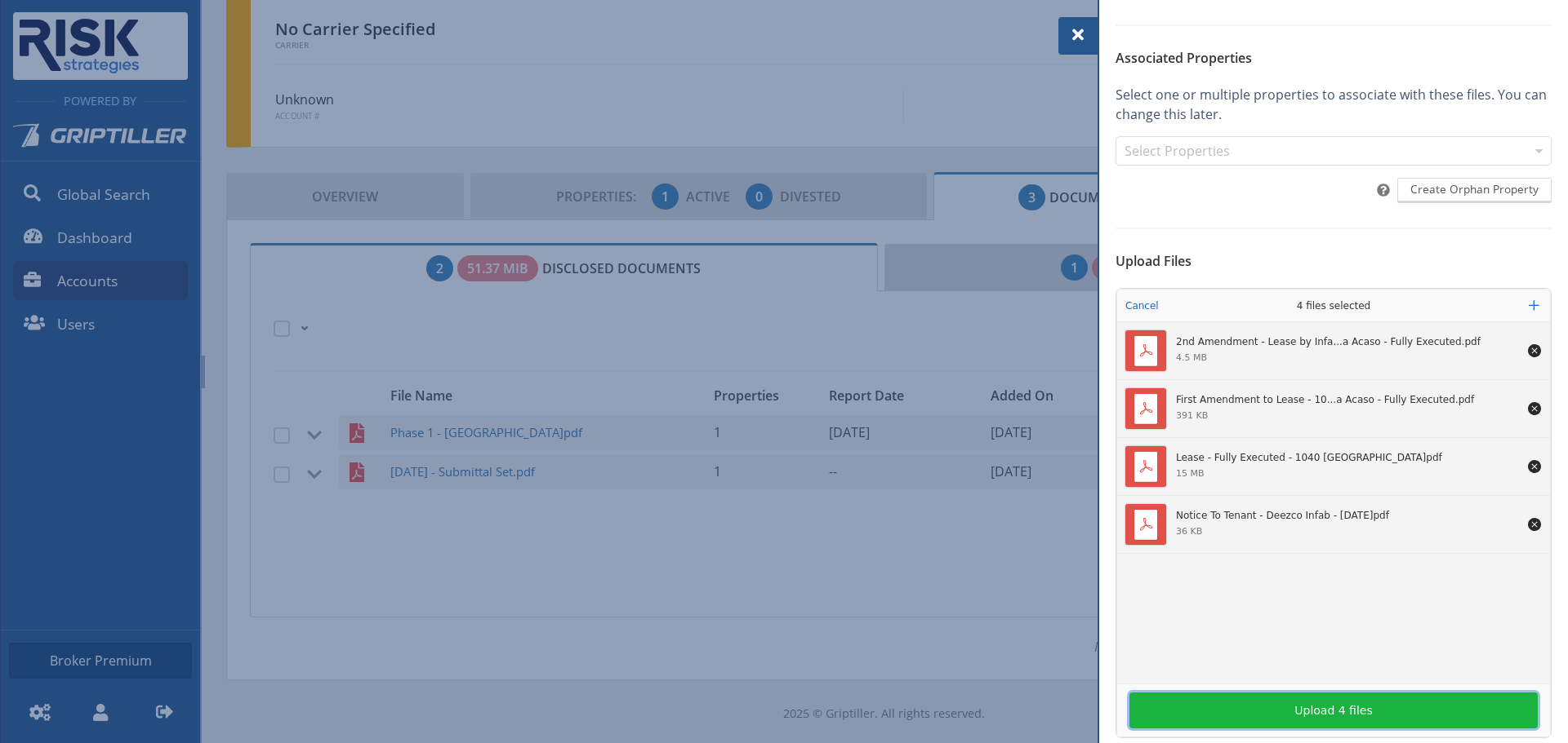
scroll to position [227, 0]
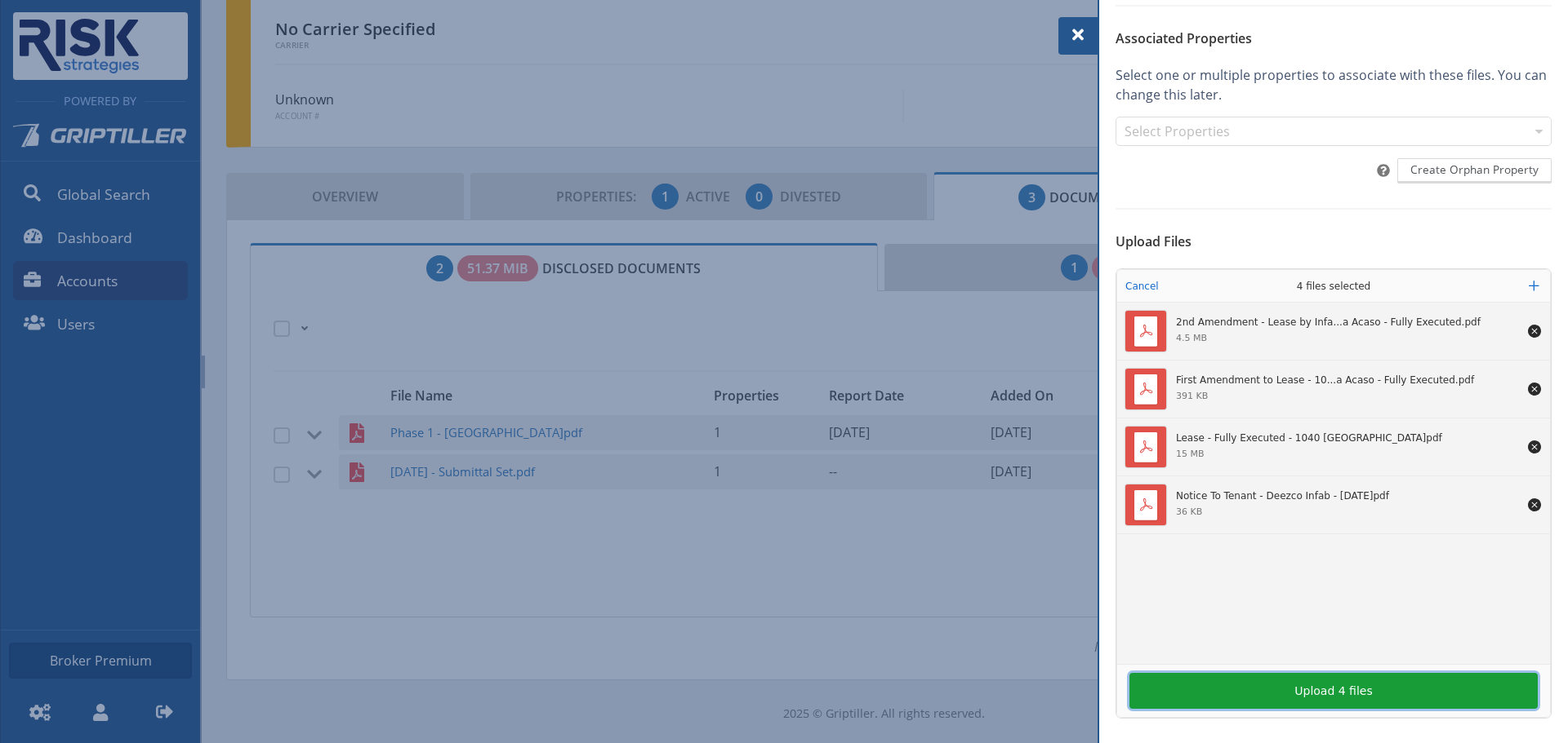
drag, startPoint x: 1279, startPoint y: 695, endPoint x: 1279, endPoint y: 685, distance: 10.0
click at [1279, 694] on button "Upload 4 files" at bounding box center [1334, 691] width 409 height 36
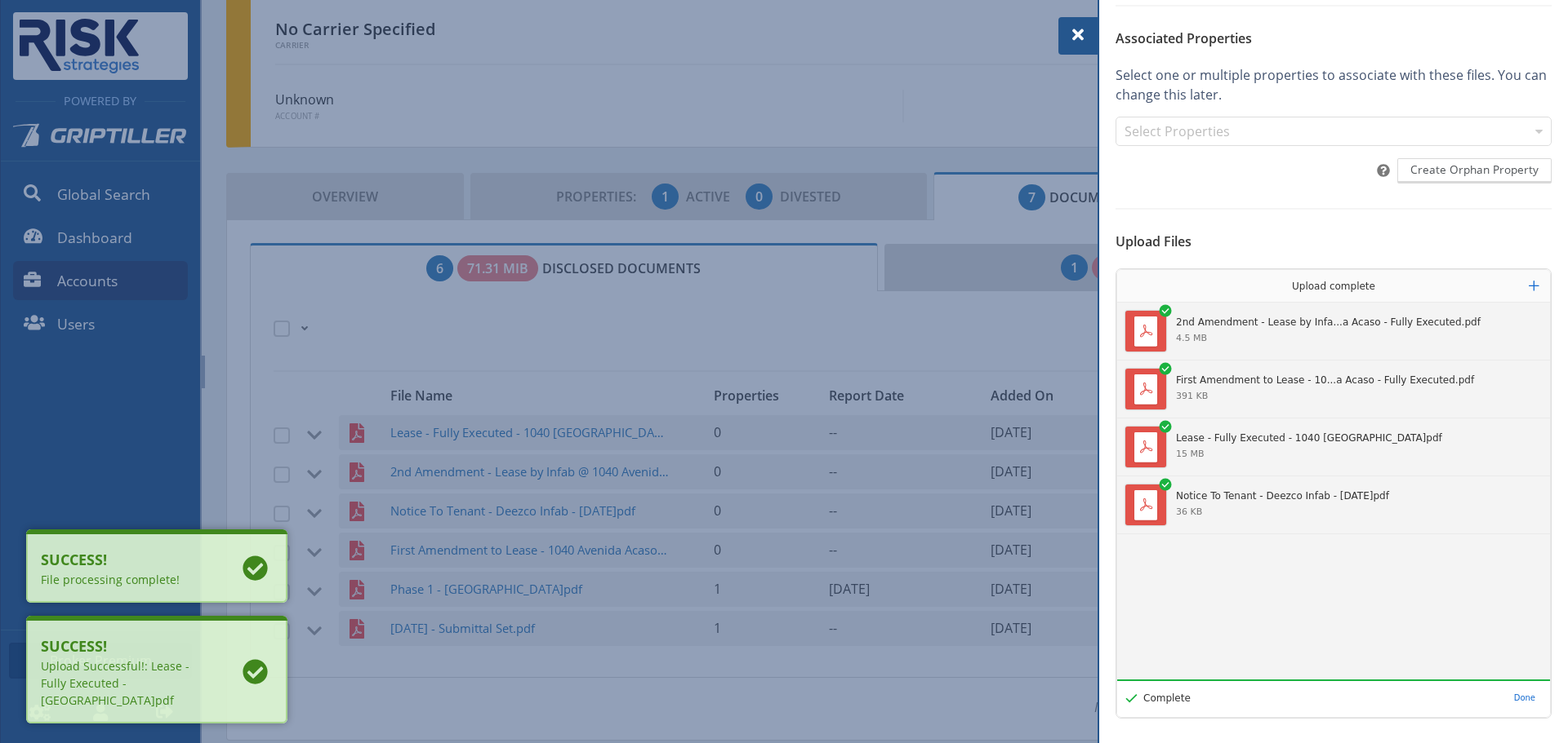
click at [1081, 36] on span at bounding box center [1078, 35] width 20 height 20
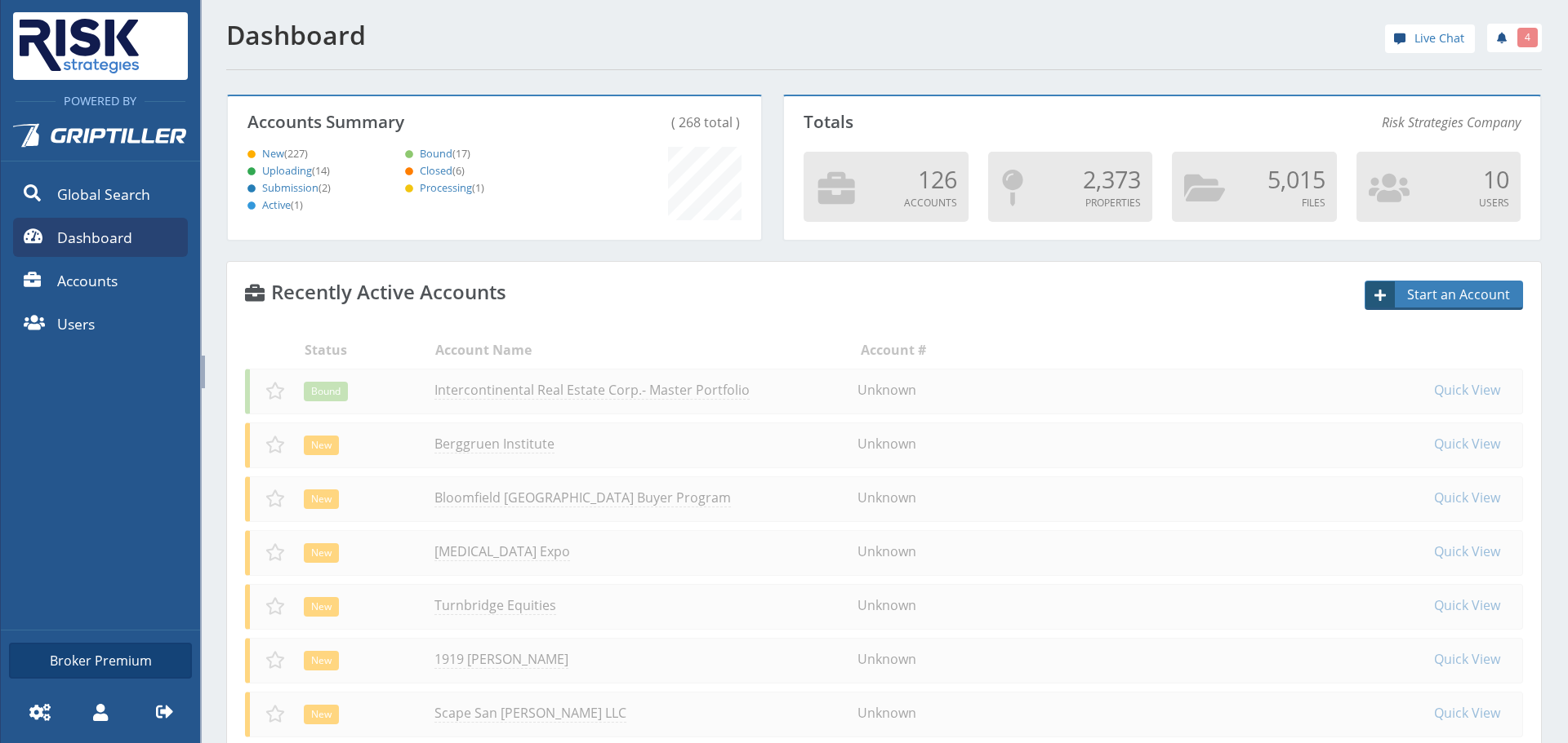
scroll to position [144, 528]
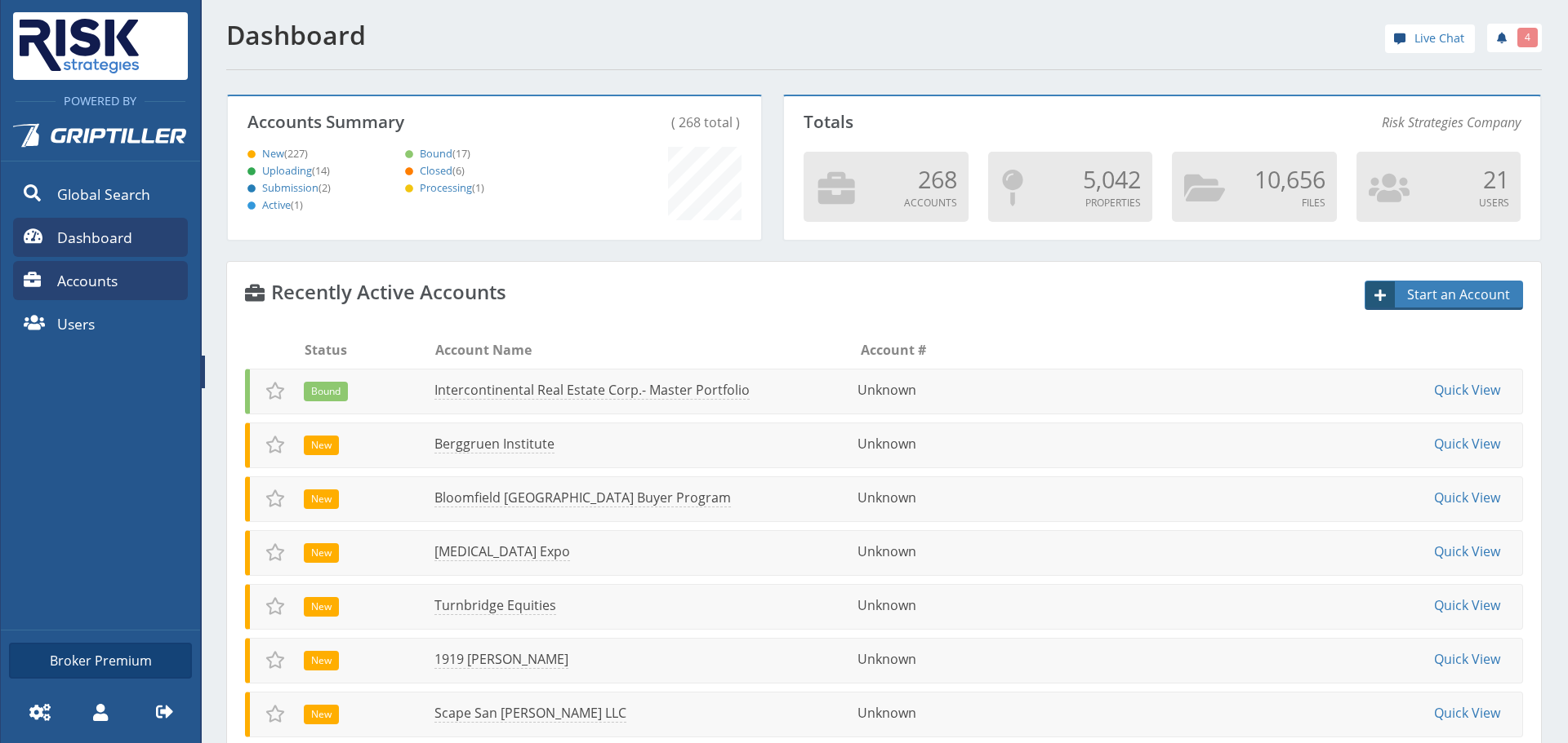
click at [143, 269] on link "Accounts" at bounding box center [101, 281] width 175 height 40
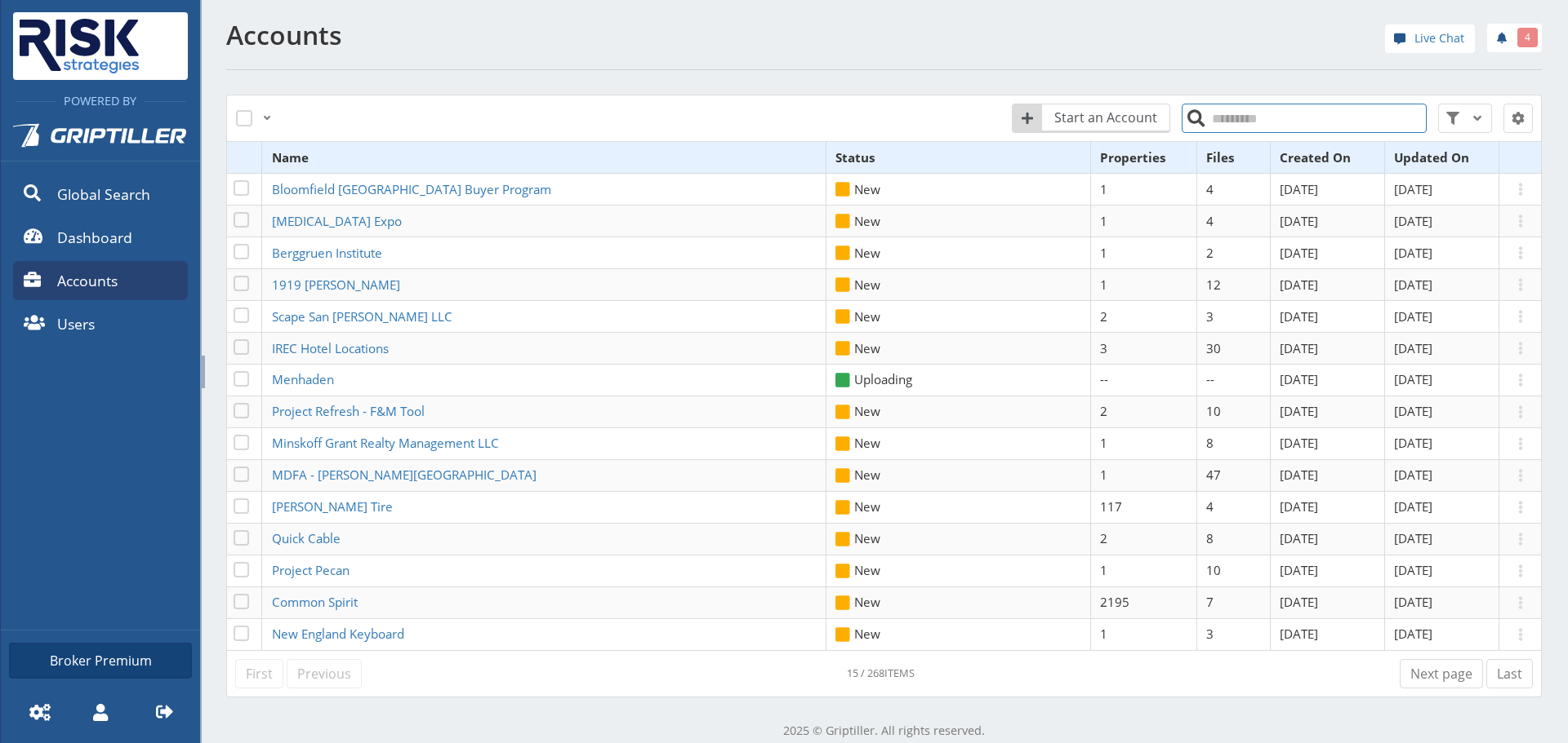
click at [1211, 118] on input "search" at bounding box center [1304, 118] width 245 height 30
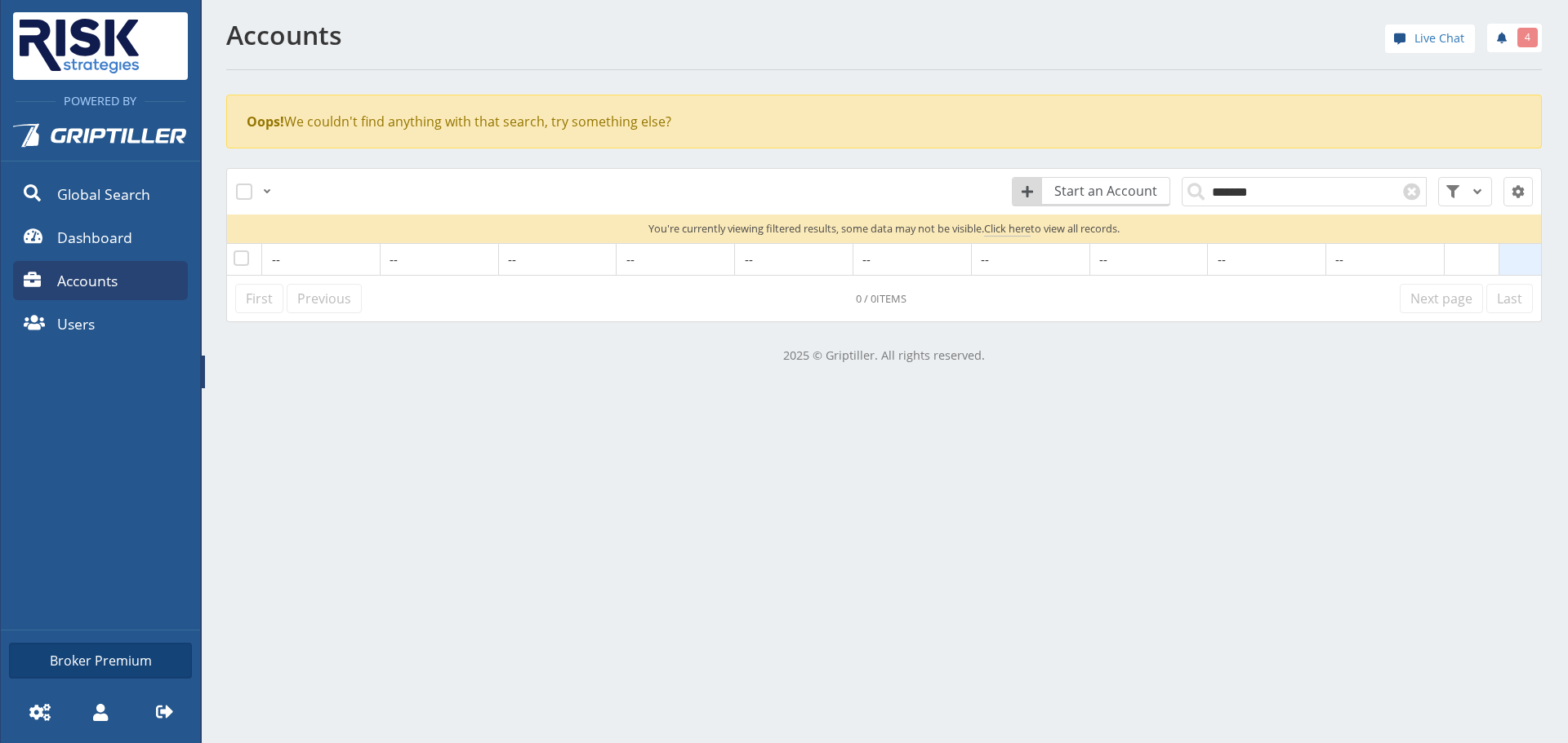
click at [145, 297] on link "Accounts" at bounding box center [101, 281] width 175 height 40
click at [149, 277] on link "Accounts" at bounding box center [101, 281] width 175 height 40
click at [1223, 187] on input "*******" at bounding box center [1304, 192] width 245 height 30
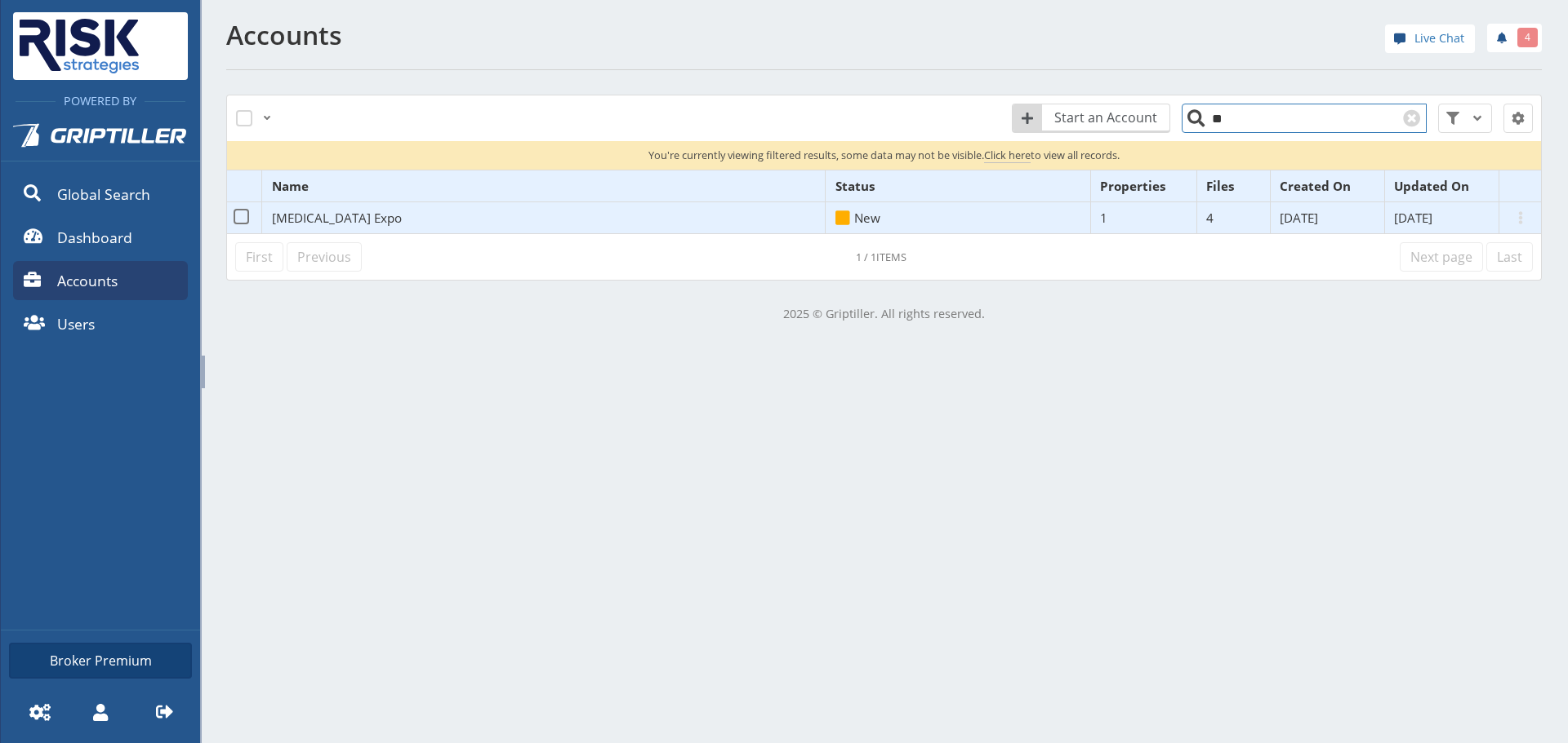
type input "**"
click at [302, 217] on span "[MEDICAL_DATA] Expo" at bounding box center [337, 218] width 130 height 16
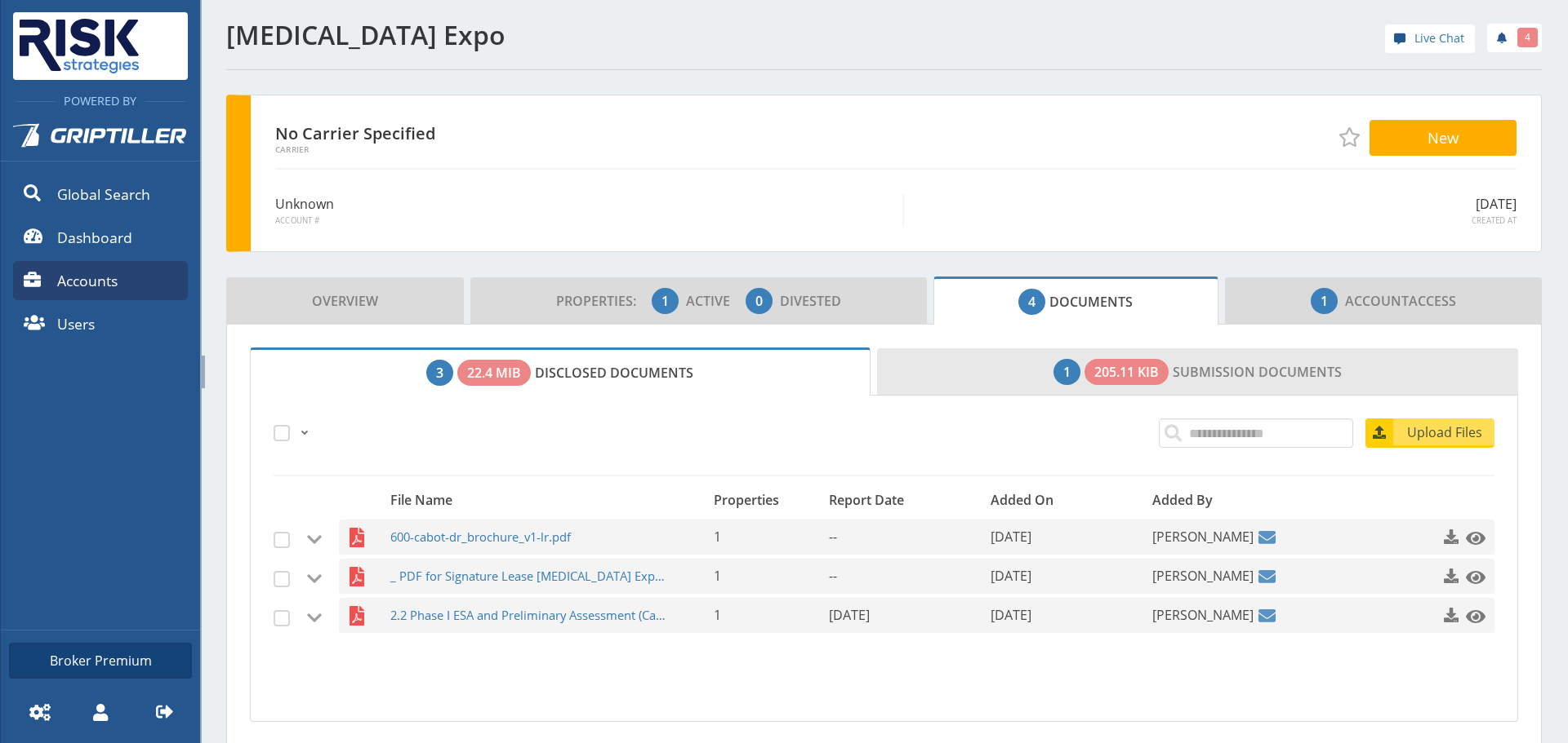
click at [1053, 375] on span "1" at bounding box center [1067, 372] width 27 height 26
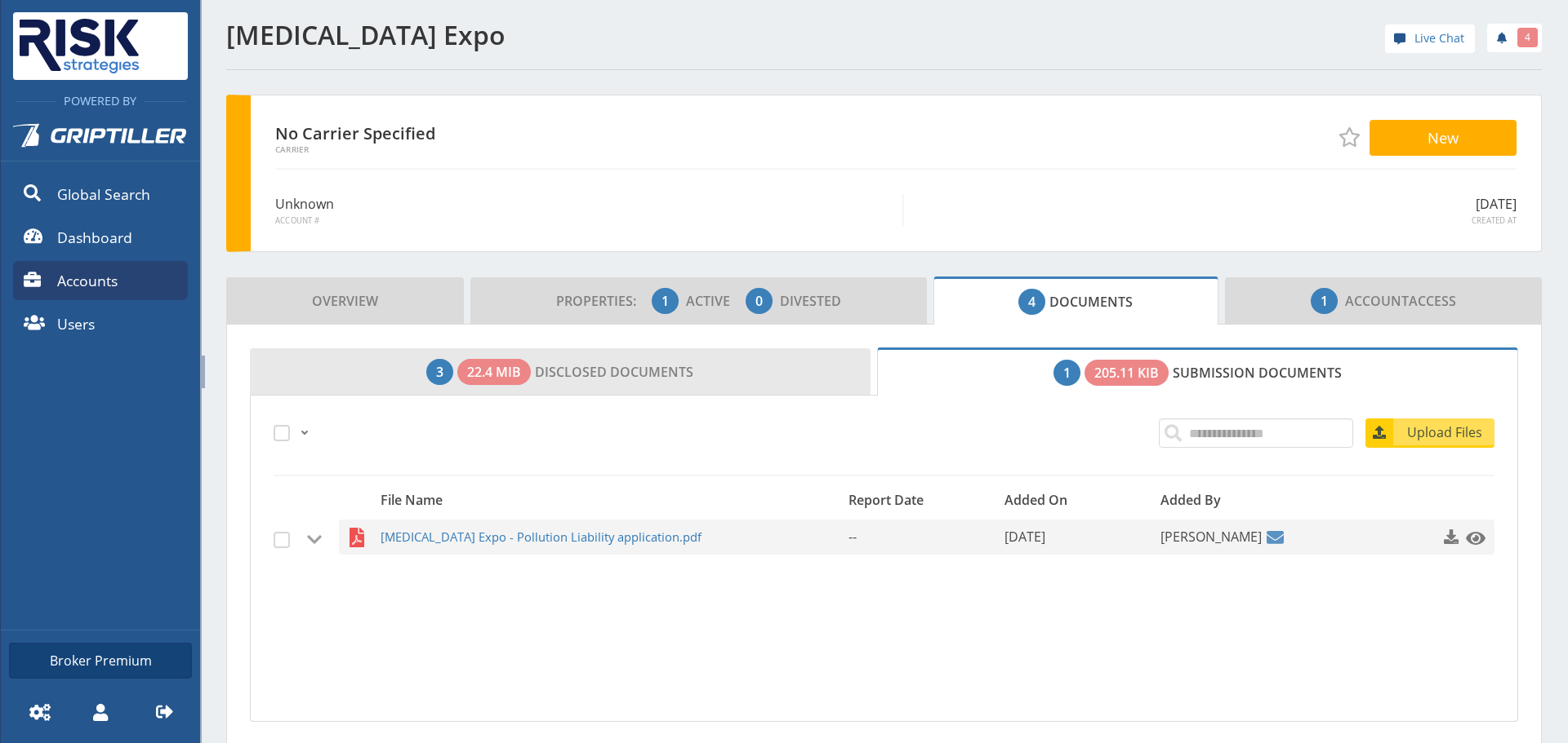
click at [669, 363] on link "3 22.4 MiB Disclosed Documents" at bounding box center [560, 372] width 620 height 48
